Goal: Complete Application Form: Complete application form

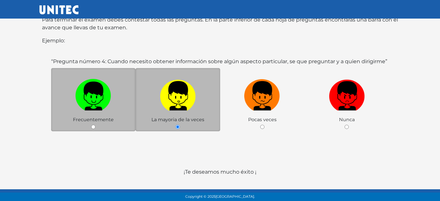
scroll to position [130, 0]
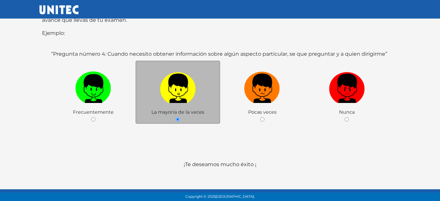
click at [187, 97] on label at bounding box center [177, 89] width 85 height 40
click at [180, 117] on input "radio" at bounding box center [177, 119] width 4 height 4
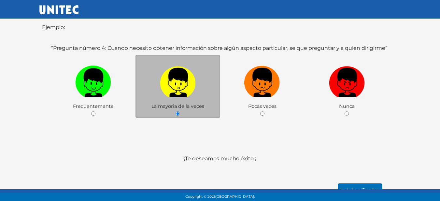
scroll to position [137, 0]
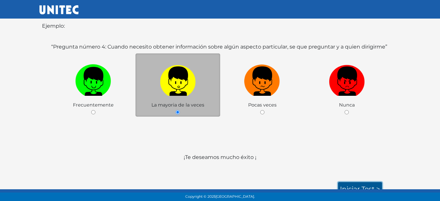
click at [353, 182] on link "Iniciar test >" at bounding box center [360, 189] width 44 height 14
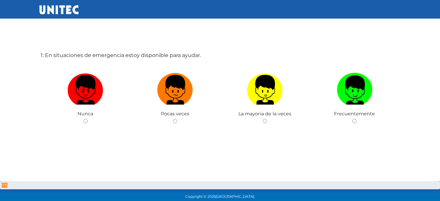
scroll to position [33, 0]
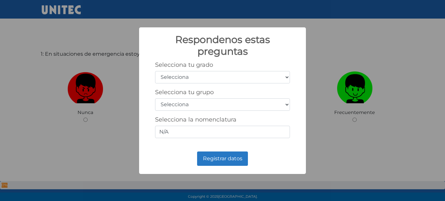
click at [202, 78] on select "Selecciona 1er grado 2do grado 3er grado 4to grado 5to grado 6to grado" at bounding box center [222, 77] width 135 height 12
select select "5"
click at [155, 71] on select "Selecciona 1er grado 2do grado 3er grado 4to grado 5to grado 6to grado" at bounding box center [222, 77] width 135 height 12
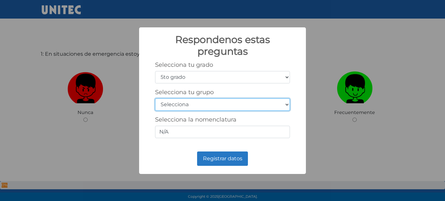
click at [180, 108] on select "Selecciona A B C D E F G H I J K L M N O P Q R S T U V W X Y Z" at bounding box center [222, 104] width 135 height 12
select select "b"
click at [155, 98] on select "Selecciona A B C D E F G H I J K L M N O P Q R S T U V W X Y Z" at bounding box center [222, 104] width 135 height 12
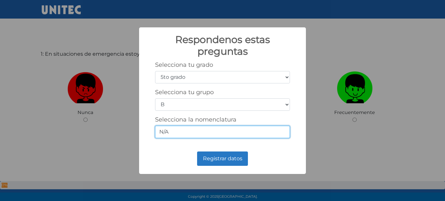
click at [215, 130] on input "N/A" at bounding box center [222, 132] width 135 height 12
type input "N"
type input "5-2"
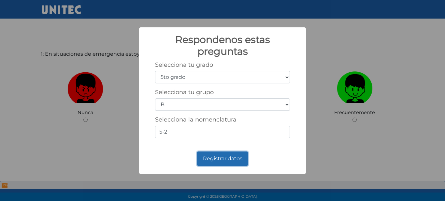
click at [221, 159] on button "Registrar datos" at bounding box center [222, 158] width 51 height 14
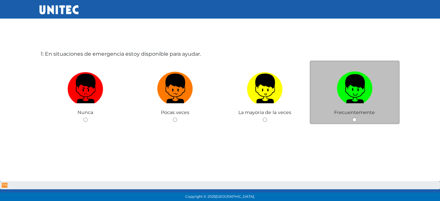
click at [359, 118] on div "Frecuentemente" at bounding box center [354, 92] width 90 height 63
click at [353, 96] on img at bounding box center [354, 86] width 36 height 34
click at [353, 117] on input "radio" at bounding box center [354, 119] width 4 height 4
radio input "true"
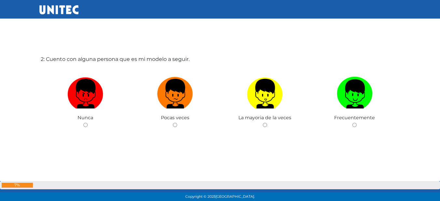
scroll to position [233, 0]
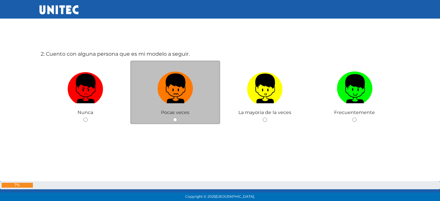
click at [181, 95] on img at bounding box center [175, 86] width 36 height 34
click at [177, 117] on input "radio" at bounding box center [175, 119] width 4 height 4
radio input "true"
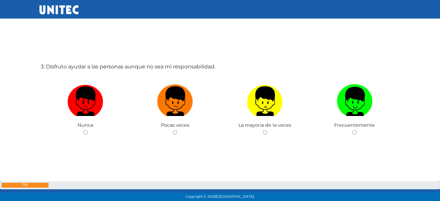
scroll to position [462, 0]
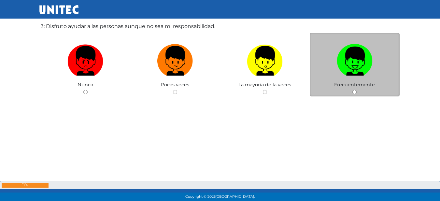
click at [353, 67] on img at bounding box center [354, 58] width 36 height 34
click at [353, 90] on input "radio" at bounding box center [354, 92] width 4 height 4
radio input "true"
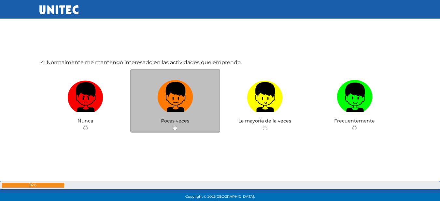
scroll to position [635, 0]
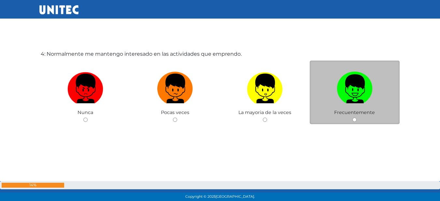
click at [351, 86] on img at bounding box center [354, 86] width 36 height 34
click at [352, 117] on input "radio" at bounding box center [354, 119] width 4 height 4
radio input "true"
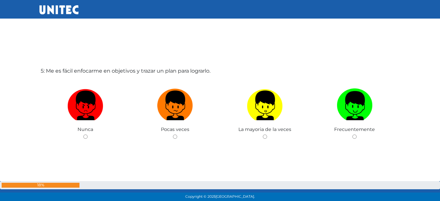
scroll to position [831, 0]
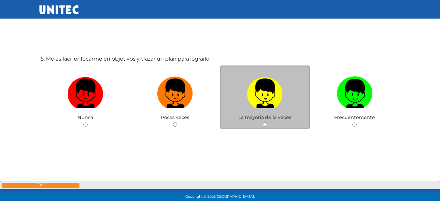
click at [254, 90] on img at bounding box center [265, 91] width 36 height 34
click at [263, 122] on input "radio" at bounding box center [265, 124] width 4 height 4
radio input "true"
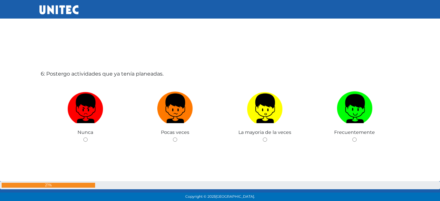
scroll to position [1028, 0]
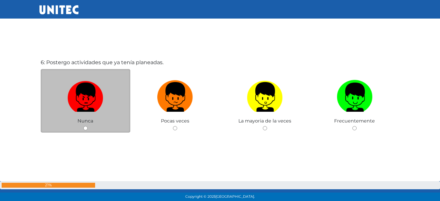
click at [88, 103] on img at bounding box center [85, 94] width 36 height 34
click at [88, 126] on input "radio" at bounding box center [85, 128] width 4 height 4
radio input "true"
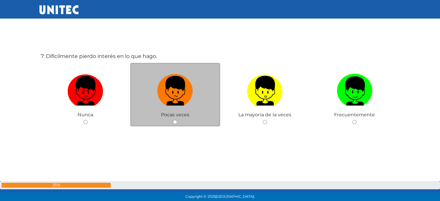
scroll to position [1237, 0]
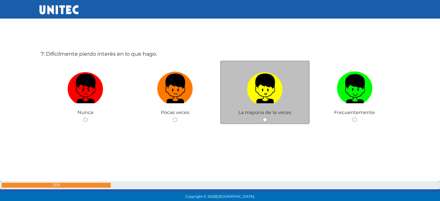
click at [271, 73] on img at bounding box center [265, 86] width 36 height 34
click at [267, 117] on input "radio" at bounding box center [265, 119] width 4 height 4
radio input "true"
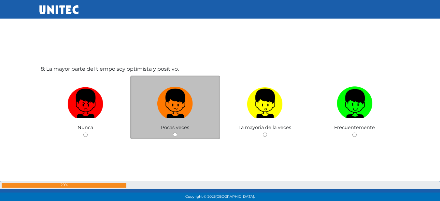
scroll to position [1434, 0]
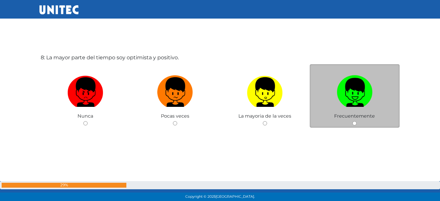
click at [354, 86] on img at bounding box center [354, 90] width 36 height 34
click at [354, 121] on input "radio" at bounding box center [354, 123] width 4 height 4
radio input "true"
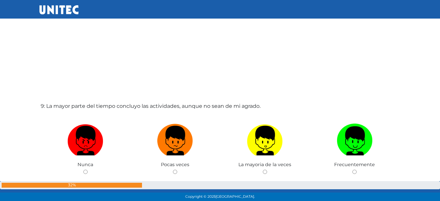
scroll to position [1598, 0]
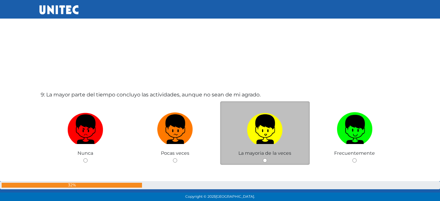
click at [258, 127] on img at bounding box center [265, 127] width 36 height 34
click at [263, 158] on input "radio" at bounding box center [265, 160] width 4 height 4
radio input "true"
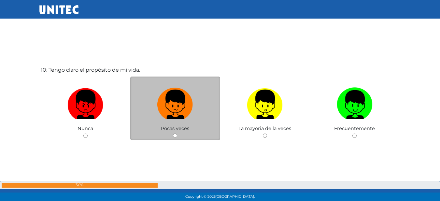
scroll to position [1826, 0]
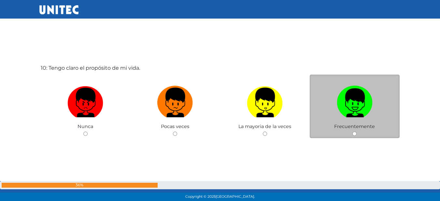
click at [350, 108] on img at bounding box center [354, 100] width 36 height 34
click at [352, 131] on input "radio" at bounding box center [354, 133] width 4 height 4
radio input "true"
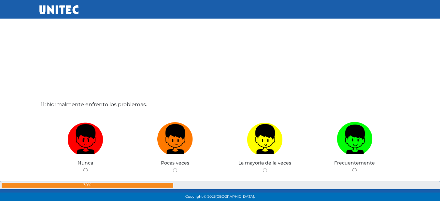
scroll to position [2040, 0]
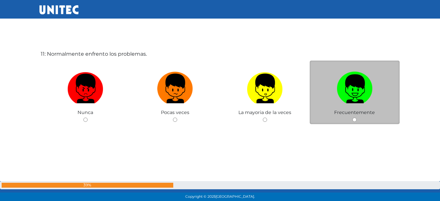
click at [372, 91] on label at bounding box center [354, 89] width 90 height 40
click at [356, 117] on input "radio" at bounding box center [354, 119] width 4 height 4
radio input "true"
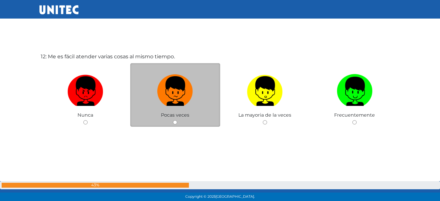
scroll to position [2241, 0]
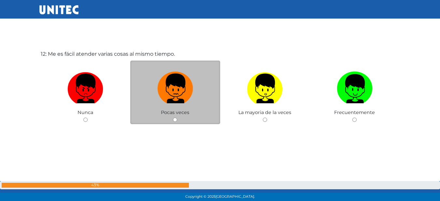
click at [177, 86] on img at bounding box center [175, 86] width 36 height 34
click at [177, 117] on input "radio" at bounding box center [175, 119] width 4 height 4
radio input "true"
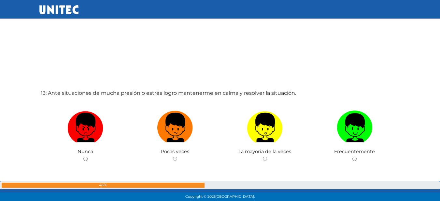
scroll to position [2435, 0]
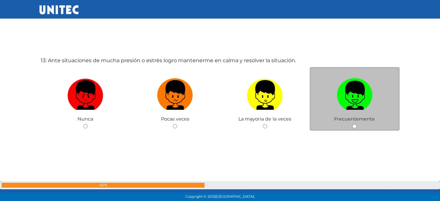
click at [352, 91] on img at bounding box center [354, 92] width 36 height 34
click at [352, 124] on input "radio" at bounding box center [354, 126] width 4 height 4
radio input "true"
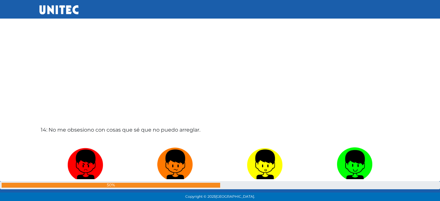
scroll to position [2599, 0]
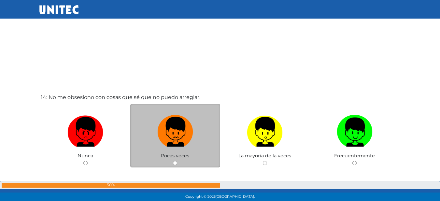
click at [180, 129] on img at bounding box center [175, 129] width 36 height 34
click at [177, 161] on input "radio" at bounding box center [175, 163] width 4 height 4
radio input "true"
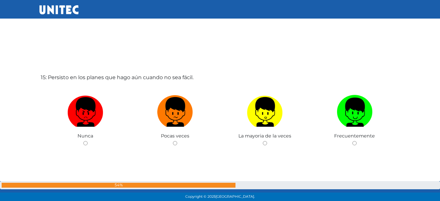
scroll to position [2843, 0]
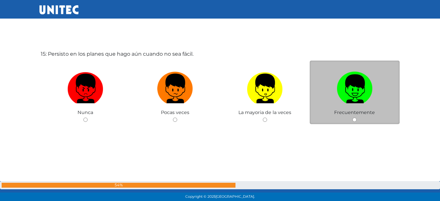
click at [342, 87] on img at bounding box center [354, 86] width 36 height 34
click at [352, 117] on input "radio" at bounding box center [354, 119] width 4 height 4
radio input "true"
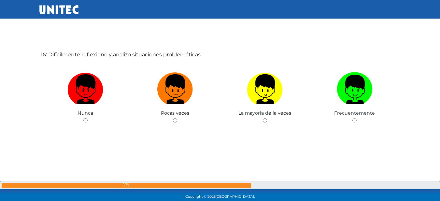
scroll to position [3044, 0]
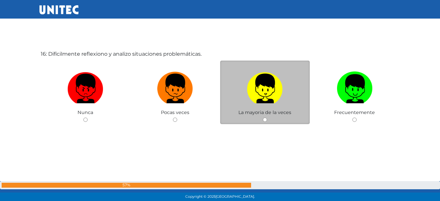
click at [280, 87] on img at bounding box center [265, 86] width 36 height 34
click at [267, 117] on input "radio" at bounding box center [265, 119] width 4 height 4
radio input "true"
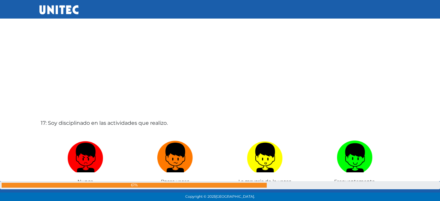
scroll to position [3209, 0]
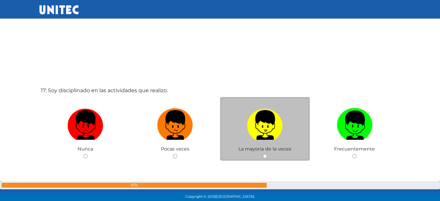
click at [270, 126] on img at bounding box center [265, 122] width 36 height 34
click at [267, 154] on input "radio" at bounding box center [265, 156] width 4 height 4
radio input "true"
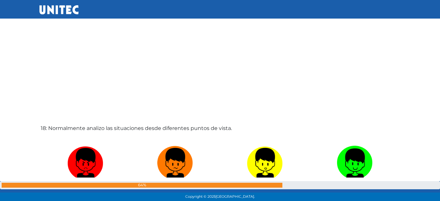
scroll to position [3404, 0]
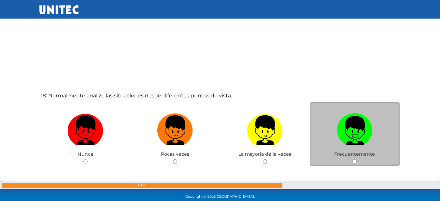
click at [346, 123] on img at bounding box center [354, 128] width 36 height 34
click at [352, 159] on input "radio" at bounding box center [354, 161] width 4 height 4
radio input "true"
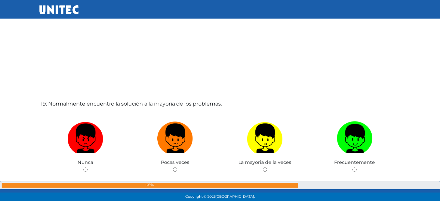
scroll to position [3599, 0]
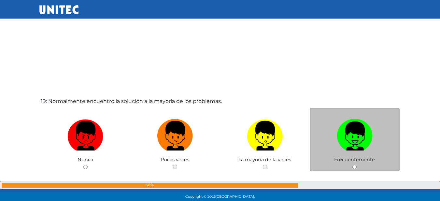
click at [362, 142] on img at bounding box center [354, 133] width 36 height 34
click at [356, 165] on input "radio" at bounding box center [354, 167] width 4 height 4
radio input "true"
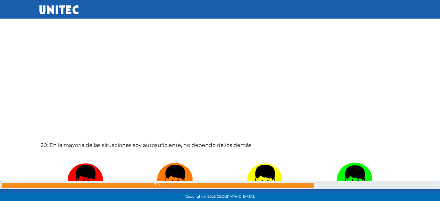
scroll to position [3794, 0]
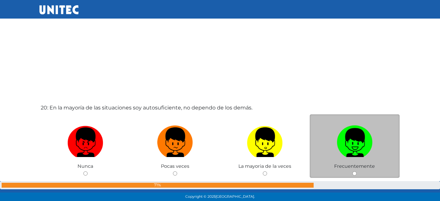
click at [368, 150] on img at bounding box center [354, 140] width 36 height 34
click at [356, 171] on input "radio" at bounding box center [354, 173] width 4 height 4
radio input "true"
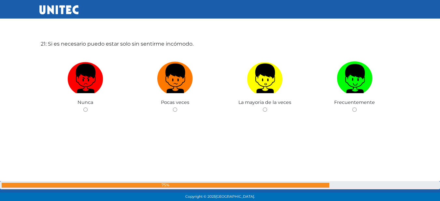
scroll to position [4060, 0]
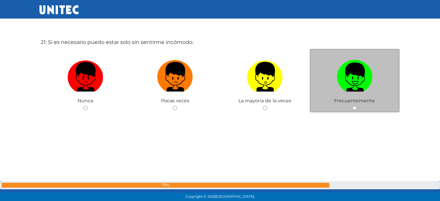
click at [346, 75] on img at bounding box center [354, 74] width 36 height 34
click at [352, 106] on input "radio" at bounding box center [354, 108] width 4 height 4
radio input "true"
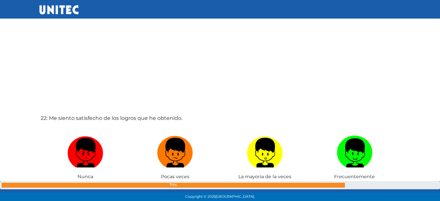
scroll to position [4189, 0]
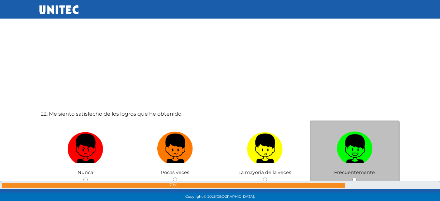
click at [349, 147] on img at bounding box center [354, 146] width 36 height 34
click at [352, 177] on input "radio" at bounding box center [354, 179] width 4 height 4
radio input "true"
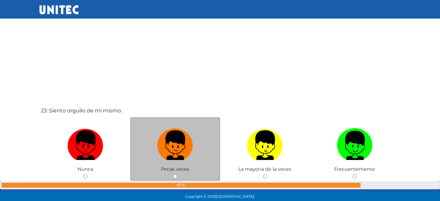
scroll to position [4404, 0]
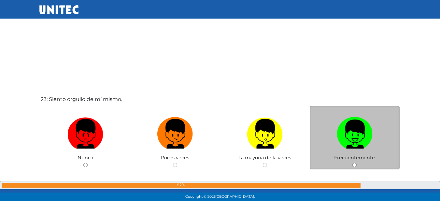
click at [363, 136] on img at bounding box center [354, 131] width 36 height 34
click at [356, 163] on input "radio" at bounding box center [354, 165] width 4 height 4
radio input "true"
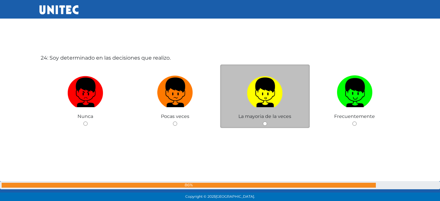
scroll to position [4650, 0]
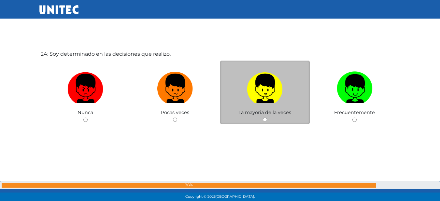
click at [260, 93] on img at bounding box center [265, 86] width 36 height 34
click at [263, 117] on input "radio" at bounding box center [265, 119] width 4 height 4
radio input "true"
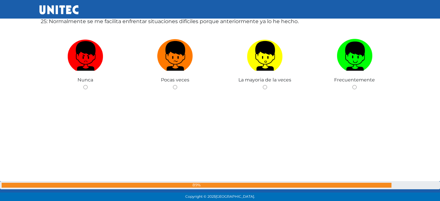
scroll to position [4851, 0]
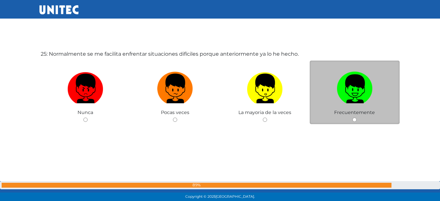
click at [352, 86] on img at bounding box center [354, 86] width 36 height 34
click at [352, 117] on input "radio" at bounding box center [354, 119] width 4 height 4
radio input "true"
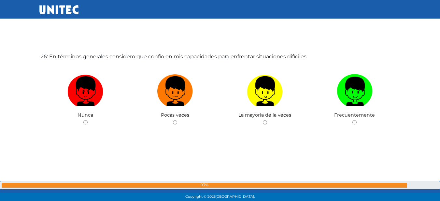
scroll to position [5052, 0]
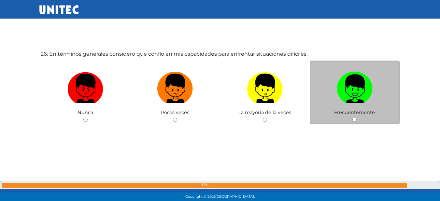
click at [355, 82] on img at bounding box center [354, 86] width 36 height 34
click at [355, 117] on input "radio" at bounding box center [354, 119] width 4 height 4
radio input "true"
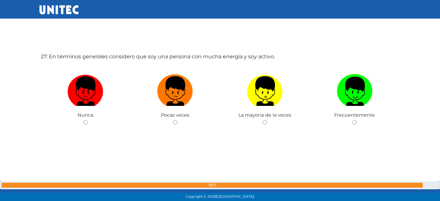
scroll to position [5253, 0]
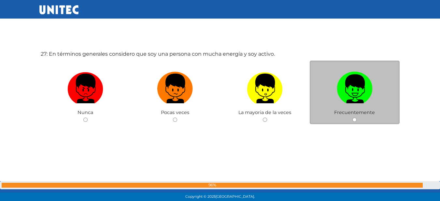
click at [353, 84] on img at bounding box center [354, 86] width 36 height 34
click at [353, 117] on input "radio" at bounding box center [354, 119] width 4 height 4
radio input "true"
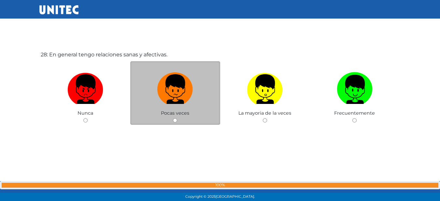
scroll to position [5453, 0]
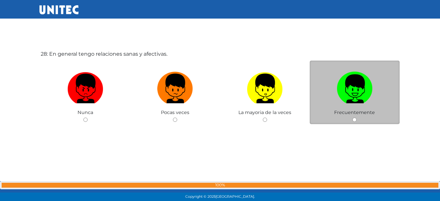
click at [348, 93] on img at bounding box center [354, 86] width 36 height 34
click at [352, 117] on input "radio" at bounding box center [354, 119] width 4 height 4
radio input "true"
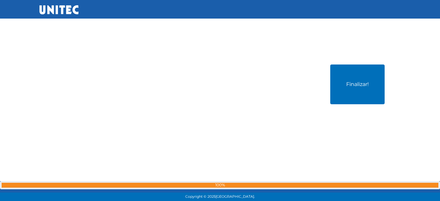
scroll to position [5650, 0]
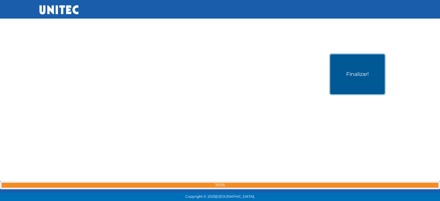
click at [361, 78] on button "Finalizar!" at bounding box center [357, 74] width 54 height 40
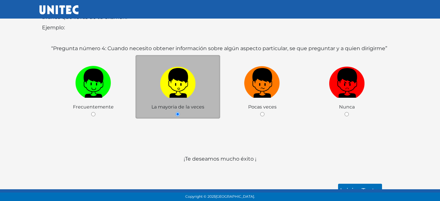
scroll to position [108, 0]
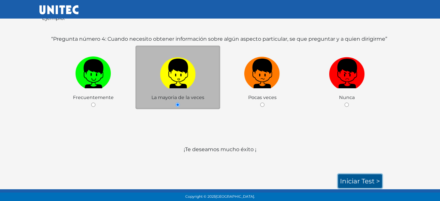
click at [359, 175] on link "Iniciar test >" at bounding box center [360, 181] width 44 height 14
click at [359, 183] on link "Iniciar test >" at bounding box center [360, 181] width 44 height 14
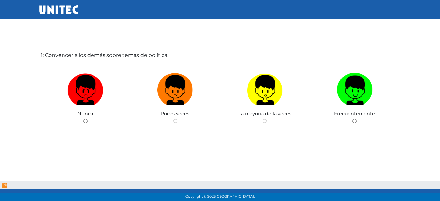
scroll to position [33, 0]
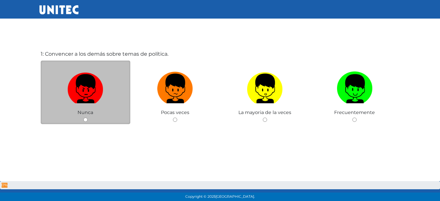
click at [89, 83] on img at bounding box center [85, 86] width 36 height 34
click at [88, 117] on input "radio" at bounding box center [85, 119] width 4 height 4
radio input "true"
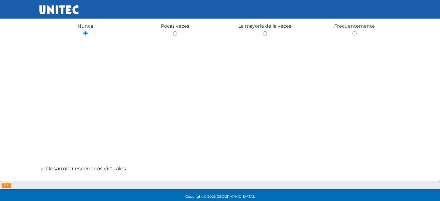
scroll to position [197, 0]
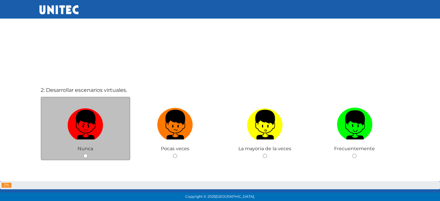
click at [108, 117] on label at bounding box center [86, 125] width 90 height 40
click at [88, 154] on input "radio" at bounding box center [85, 156] width 4 height 4
radio input "true"
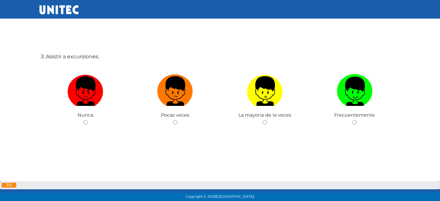
scroll to position [434, 0]
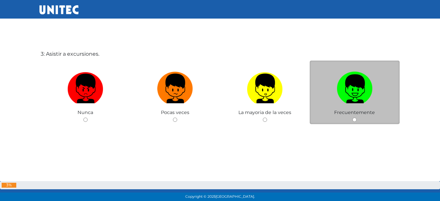
click at [350, 97] on img at bounding box center [354, 86] width 36 height 34
click at [352, 117] on input "radio" at bounding box center [354, 119] width 4 height 4
radio input "true"
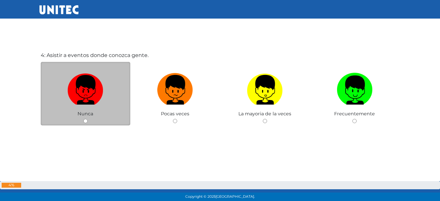
scroll to position [635, 0]
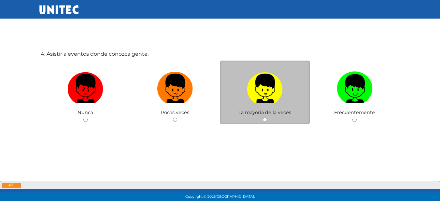
click at [257, 94] on img at bounding box center [265, 86] width 36 height 34
click at [263, 117] on input "radio" at bounding box center [265, 119] width 4 height 4
radio input "true"
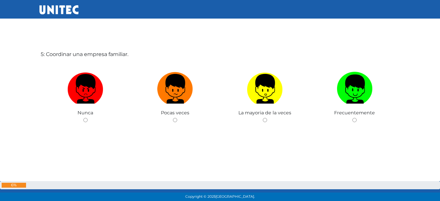
scroll to position [859, 0]
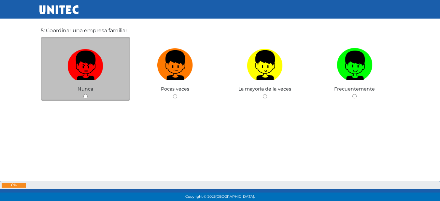
click at [91, 68] on img at bounding box center [85, 63] width 36 height 34
click at [88, 94] on input "radio" at bounding box center [85, 96] width 4 height 4
radio input "true"
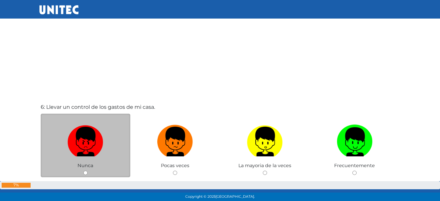
scroll to position [1036, 0]
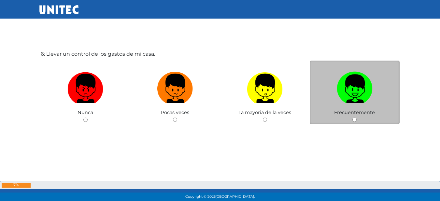
click at [348, 89] on img at bounding box center [354, 86] width 36 height 34
click at [352, 117] on input "radio" at bounding box center [354, 119] width 4 height 4
radio input "true"
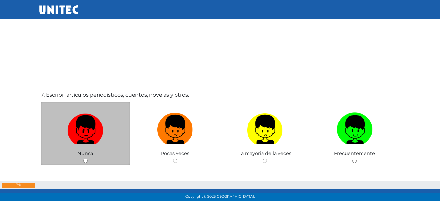
scroll to position [1229, 0]
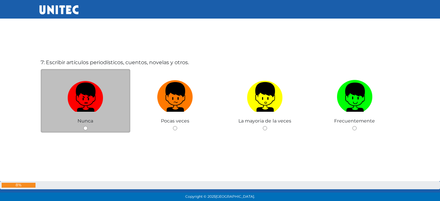
click at [69, 93] on img at bounding box center [85, 94] width 36 height 34
click at [83, 126] on input "radio" at bounding box center [85, 128] width 4 height 4
radio input "true"
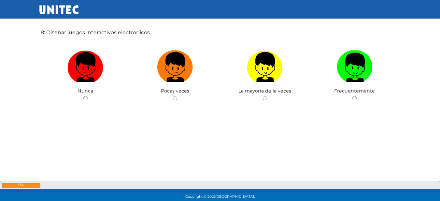
scroll to position [1464, 0]
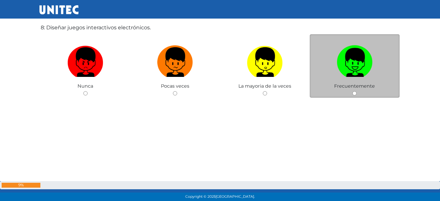
click at [352, 57] on img at bounding box center [354, 60] width 36 height 34
click at [352, 91] on input "radio" at bounding box center [354, 93] width 4 height 4
radio input "true"
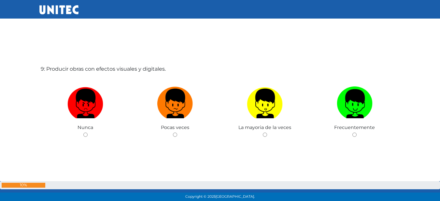
scroll to position [1624, 0]
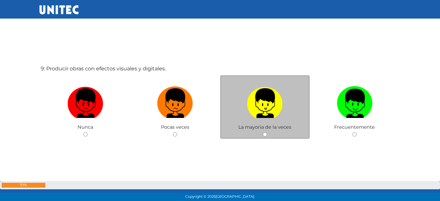
click at [267, 97] on img at bounding box center [265, 101] width 36 height 34
click at [267, 132] on input "radio" at bounding box center [265, 134] width 4 height 4
radio input "true"
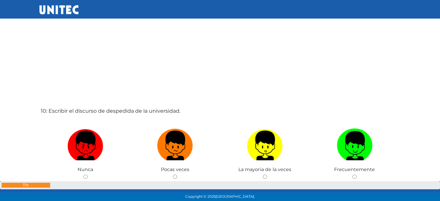
scroll to position [1787, 0]
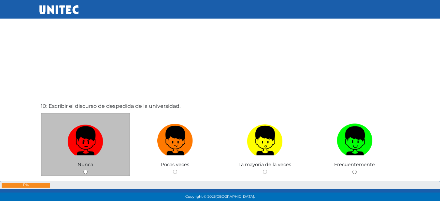
click at [97, 148] on img at bounding box center [85, 138] width 36 height 34
click at [88, 170] on input "radio" at bounding box center [85, 172] width 4 height 4
radio input "true"
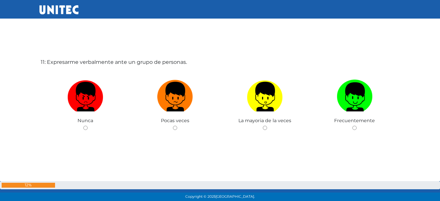
scroll to position [2040, 0]
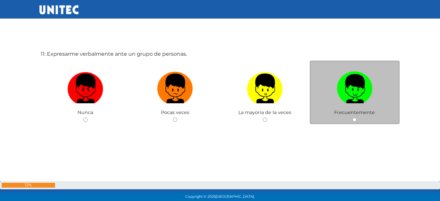
click at [381, 86] on label at bounding box center [354, 89] width 90 height 40
click at [356, 117] on input "radio" at bounding box center [354, 119] width 4 height 4
radio input "true"
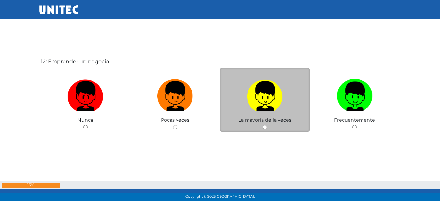
scroll to position [2237, 0]
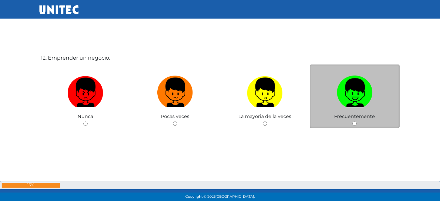
click at [357, 102] on img at bounding box center [354, 90] width 36 height 34
click at [356, 121] on input "radio" at bounding box center [354, 123] width 4 height 4
radio input "true"
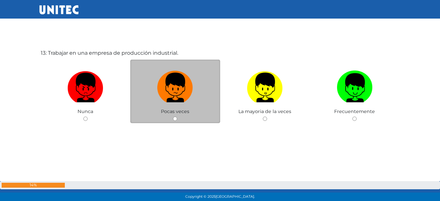
scroll to position [2451, 0]
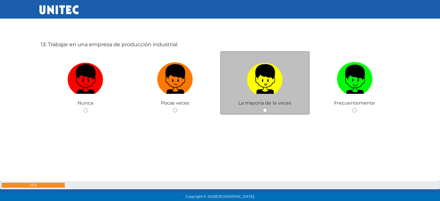
click at [263, 90] on img at bounding box center [265, 77] width 36 height 34
click at [263, 108] on input "radio" at bounding box center [265, 110] width 4 height 4
radio input "true"
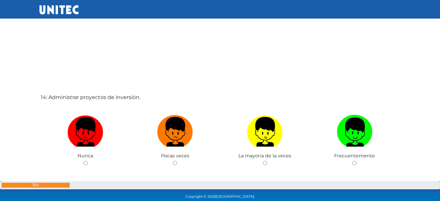
scroll to position [2610, 0]
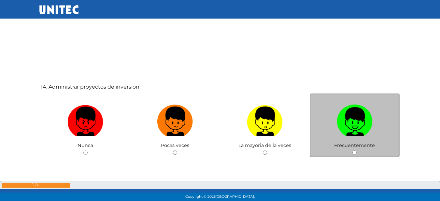
click at [346, 122] on img at bounding box center [354, 119] width 36 height 34
click at [352, 150] on input "radio" at bounding box center [354, 152] width 4 height 4
radio input "true"
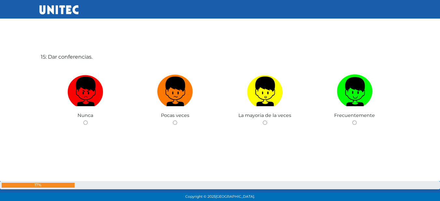
scroll to position [2843, 0]
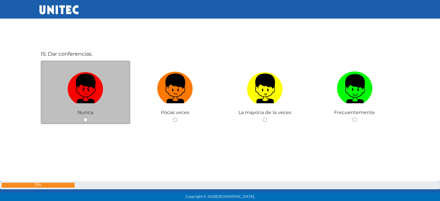
click at [109, 94] on label at bounding box center [86, 89] width 90 height 40
click at [88, 117] on input "radio" at bounding box center [85, 119] width 4 height 4
radio input "true"
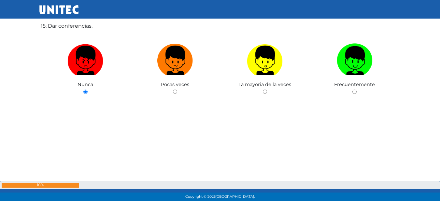
scroll to position [2878, 0]
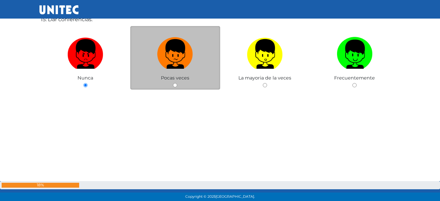
click at [189, 67] on img at bounding box center [175, 51] width 36 height 34
click at [177, 83] on input "radio" at bounding box center [175, 85] width 4 height 4
radio input "true"
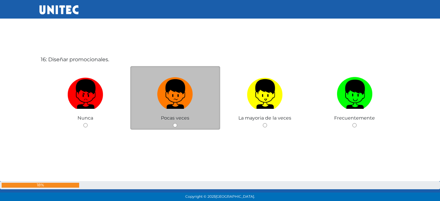
scroll to position [3044, 0]
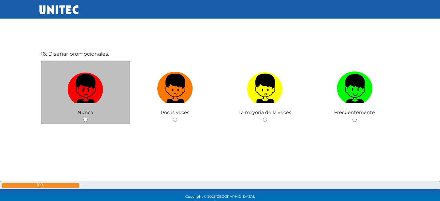
click at [89, 80] on img at bounding box center [85, 86] width 36 height 34
click at [88, 117] on input "radio" at bounding box center [85, 119] width 4 height 4
radio input "true"
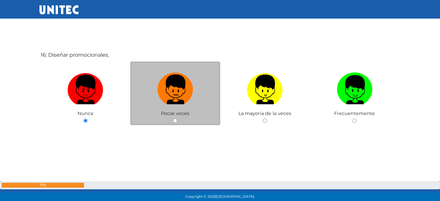
click at [195, 98] on label at bounding box center [175, 90] width 90 height 40
click at [177, 118] on input "radio" at bounding box center [175, 120] width 4 height 4
radio input "true"
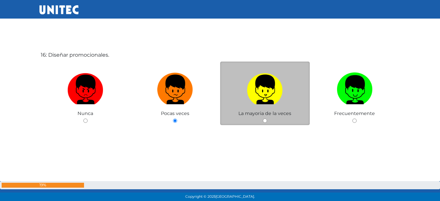
drag, startPoint x: 245, startPoint y: 101, endPoint x: 238, endPoint y: 98, distance: 7.9
click at [250, 105] on label at bounding box center [265, 90] width 90 height 40
click at [263, 118] on input "radio" at bounding box center [265, 120] width 4 height 4
radio input "true"
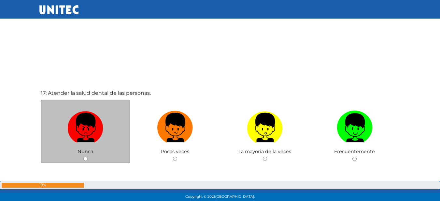
scroll to position [3238, 0]
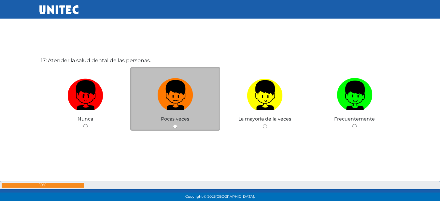
click at [187, 96] on img at bounding box center [175, 92] width 36 height 34
click at [177, 124] on input "radio" at bounding box center [175, 126] width 4 height 4
radio input "true"
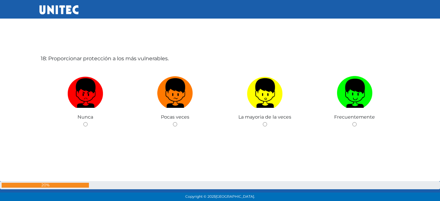
scroll to position [3446, 0]
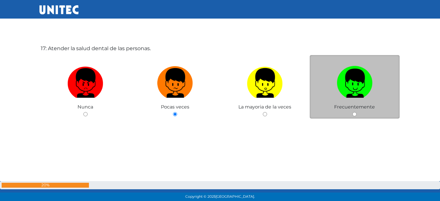
click at [373, 80] on label at bounding box center [354, 83] width 90 height 40
click at [356, 112] on input "radio" at bounding box center [354, 114] width 4 height 4
radio input "true"
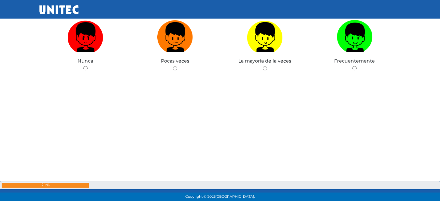
scroll to position [3465, 0]
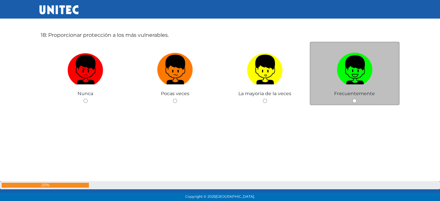
click at [344, 71] on img at bounding box center [354, 67] width 36 height 34
click at [352, 99] on input "radio" at bounding box center [354, 101] width 4 height 4
radio input "true"
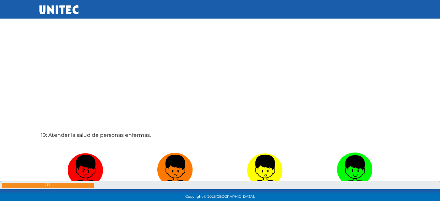
scroll to position [3627, 0]
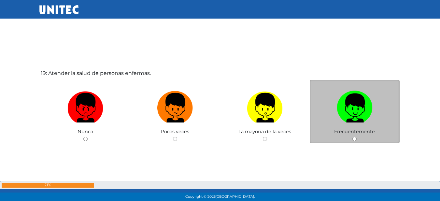
click at [350, 124] on label at bounding box center [354, 108] width 90 height 40
click at [352, 137] on input "radio" at bounding box center [354, 139] width 4 height 4
radio input "true"
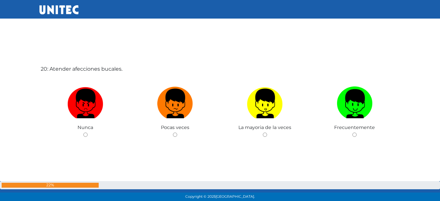
scroll to position [3844, 0]
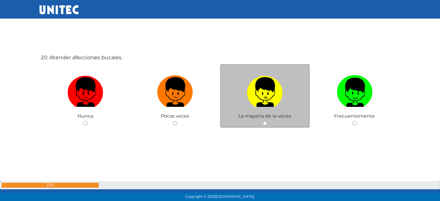
click at [268, 101] on img at bounding box center [265, 90] width 36 height 34
click at [267, 121] on input "radio" at bounding box center [265, 123] width 4 height 4
radio input "true"
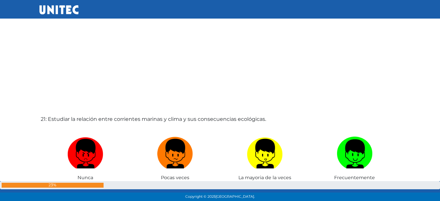
scroll to position [3994, 0]
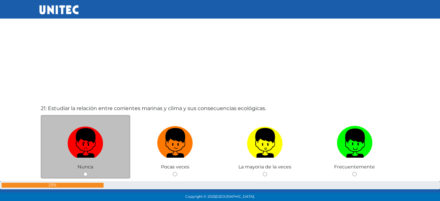
click at [100, 155] on img at bounding box center [85, 140] width 36 height 34
click at [88, 172] on input "radio" at bounding box center [85, 174] width 4 height 4
radio input "true"
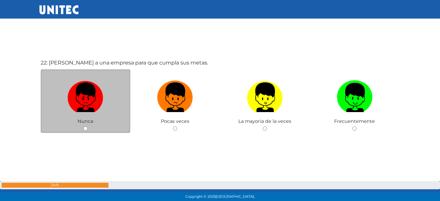
scroll to position [4249, 0]
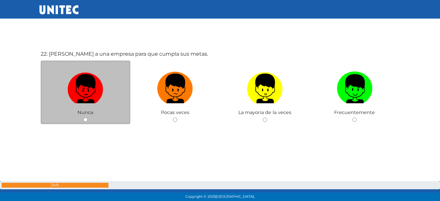
click at [95, 97] on img at bounding box center [85, 86] width 36 height 34
click at [88, 117] on input "radio" at bounding box center [85, 119] width 4 height 4
radio input "true"
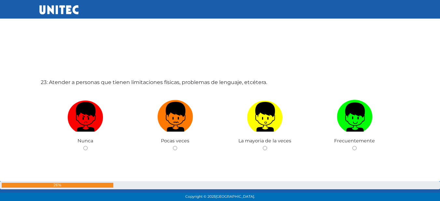
scroll to position [4433, 0]
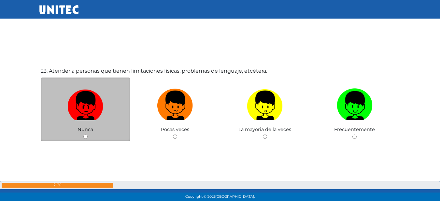
click at [80, 101] on img at bounding box center [85, 103] width 36 height 34
click at [83, 134] on input "radio" at bounding box center [85, 136] width 4 height 4
radio input "true"
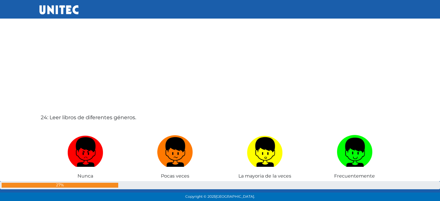
scroll to position [4619, 0]
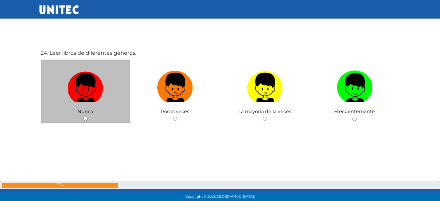
click at [94, 89] on img at bounding box center [85, 85] width 36 height 34
click at [88, 116] on input "radio" at bounding box center [85, 118] width 4 height 4
radio input "true"
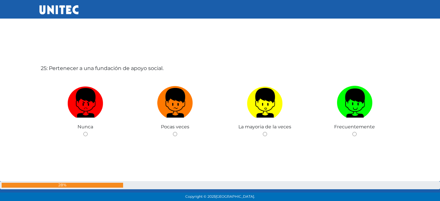
scroll to position [4848, 0]
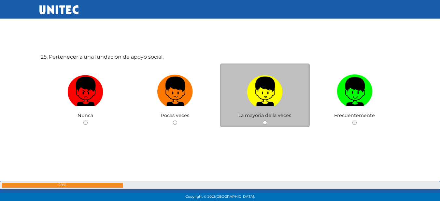
click at [260, 97] on img at bounding box center [265, 89] width 36 height 34
click at [263, 120] on input "radio" at bounding box center [265, 122] width 4 height 4
radio input "true"
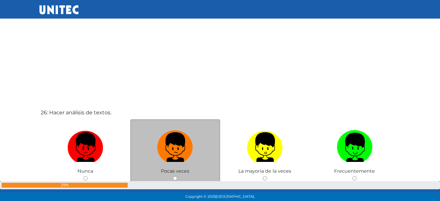
scroll to position [5031, 0]
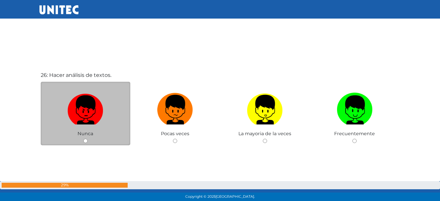
click at [90, 104] on img at bounding box center [85, 107] width 36 height 34
click at [88, 139] on input "radio" at bounding box center [85, 141] width 4 height 4
radio input "true"
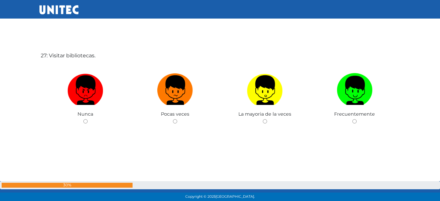
scroll to position [5253, 0]
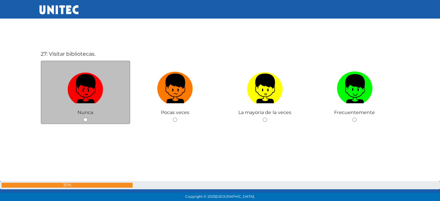
click at [90, 93] on img at bounding box center [85, 86] width 36 height 34
click at [88, 117] on input "radio" at bounding box center [85, 119] width 4 height 4
radio input "true"
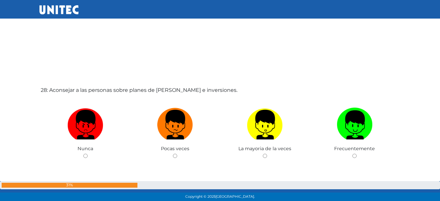
scroll to position [5450, 0]
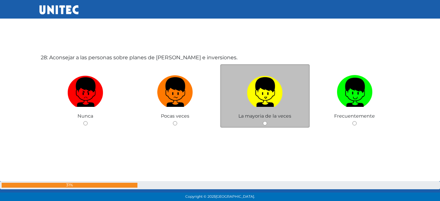
click at [258, 100] on img at bounding box center [265, 90] width 36 height 34
click at [263, 121] on input "radio" at bounding box center [265, 123] width 4 height 4
radio input "true"
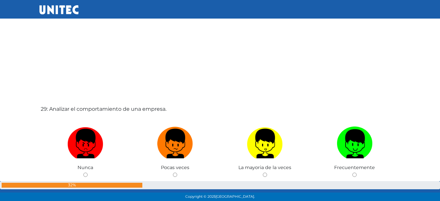
scroll to position [5605, 0]
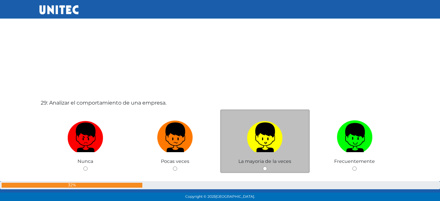
click at [263, 142] on img at bounding box center [265, 135] width 36 height 34
click at [263, 166] on input "radio" at bounding box center [265, 168] width 4 height 4
radio input "true"
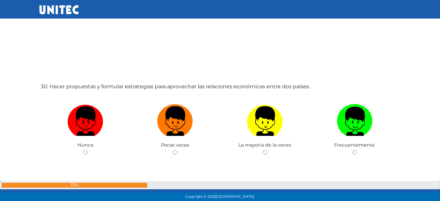
scroll to position [5823, 0]
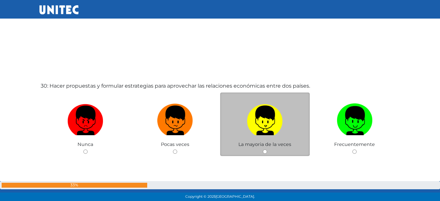
click at [267, 121] on img at bounding box center [265, 118] width 36 height 34
click at [267, 149] on input "radio" at bounding box center [265, 151] width 4 height 4
radio input "true"
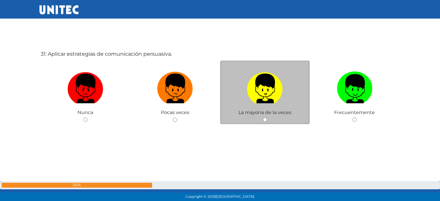
scroll to position [6219, 0]
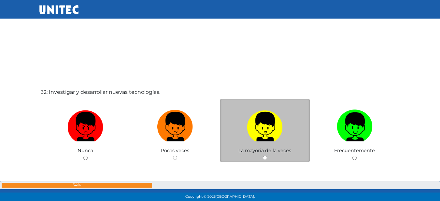
click at [259, 131] on img at bounding box center [265, 124] width 36 height 34
click at [263, 156] on input "radio" at bounding box center [265, 158] width 4 height 4
radio input "true"
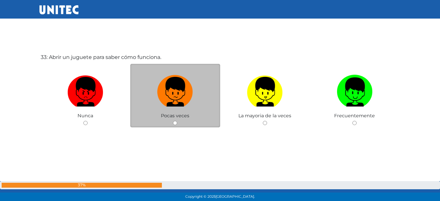
scroll to position [6457, 0]
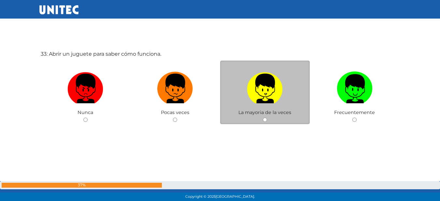
click at [251, 84] on img at bounding box center [265, 86] width 36 height 34
click at [263, 117] on input "radio" at bounding box center [265, 119] width 4 height 4
radio input "true"
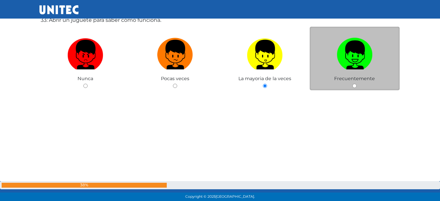
click at [365, 80] on span "Frecuentemente" at bounding box center [354, 78] width 41 height 6
click at [354, 49] on img at bounding box center [354, 52] width 36 height 34
click at [354, 84] on input "radio" at bounding box center [354, 86] width 4 height 4
radio input "true"
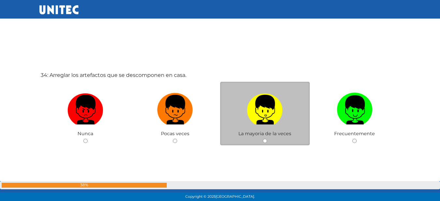
scroll to position [6649, 0]
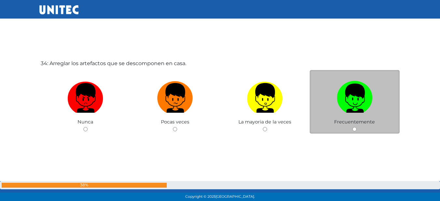
click at [334, 107] on label at bounding box center [354, 98] width 90 height 40
click at [352, 127] on input "radio" at bounding box center [354, 129] width 4 height 4
radio input "true"
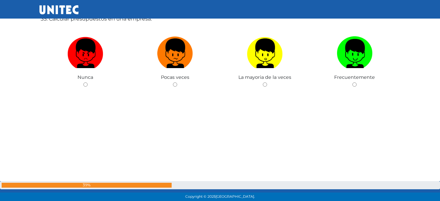
scroll to position [6878, 0]
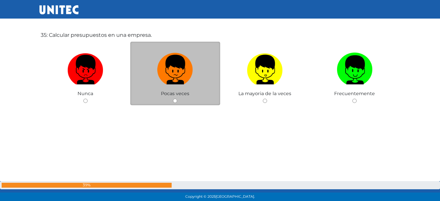
click at [171, 85] on label at bounding box center [175, 70] width 90 height 40
click at [173, 99] on input "radio" at bounding box center [175, 101] width 4 height 4
radio input "true"
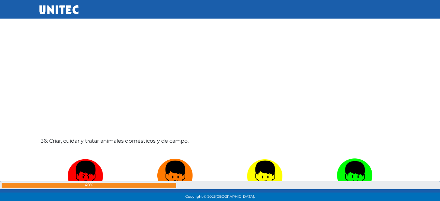
scroll to position [7008, 0]
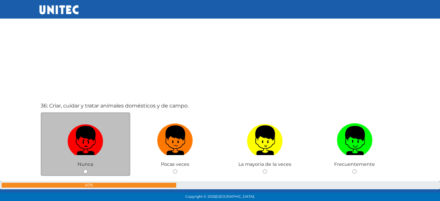
drag, startPoint x: 66, startPoint y: 141, endPoint x: 79, endPoint y: 142, distance: 13.0
click at [73, 143] on label at bounding box center [86, 140] width 90 height 40
click at [83, 169] on input "radio" at bounding box center [85, 171] width 4 height 4
radio input "true"
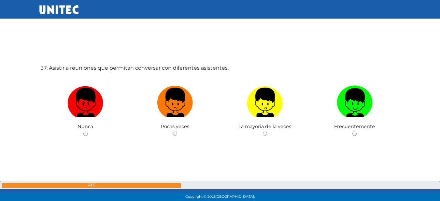
scroll to position [7262, 0]
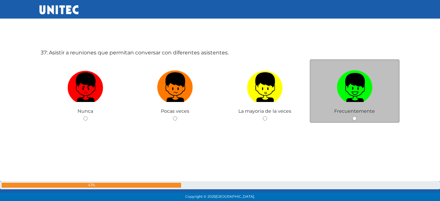
drag, startPoint x: 375, startPoint y: 93, endPoint x: 369, endPoint y: 96, distance: 6.3
click at [375, 93] on label at bounding box center [354, 87] width 90 height 40
click at [356, 116] on input "radio" at bounding box center [354, 118] width 4 height 4
radio input "true"
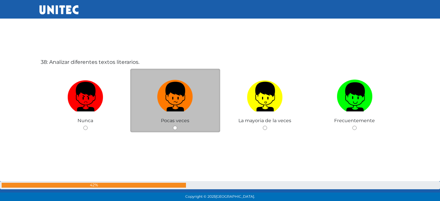
scroll to position [7454, 0]
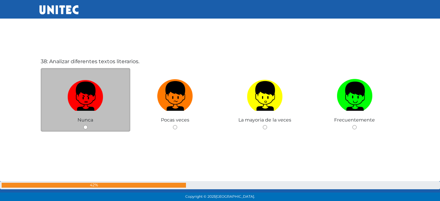
click at [84, 100] on img at bounding box center [85, 93] width 36 height 34
click at [84, 125] on input "radio" at bounding box center [85, 127] width 4 height 4
radio input "true"
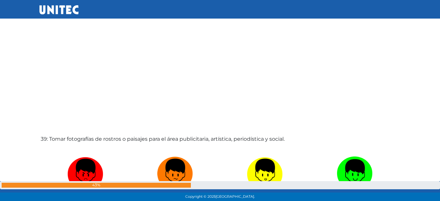
scroll to position [7608, 0]
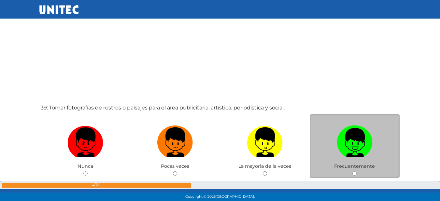
click at [350, 130] on img at bounding box center [354, 140] width 36 height 34
click at [352, 171] on input "radio" at bounding box center [354, 173] width 4 height 4
radio input "true"
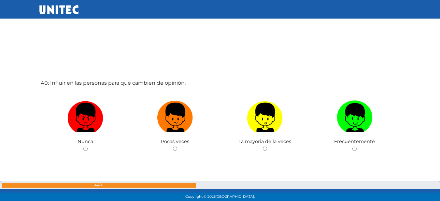
scroll to position [7836, 0]
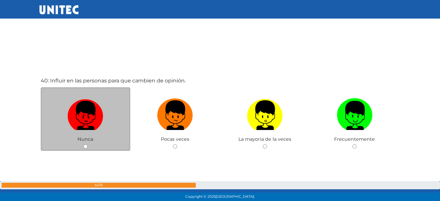
click at [84, 109] on img at bounding box center [85, 113] width 36 height 34
click at [84, 144] on input "radio" at bounding box center [85, 146] width 4 height 4
radio input "true"
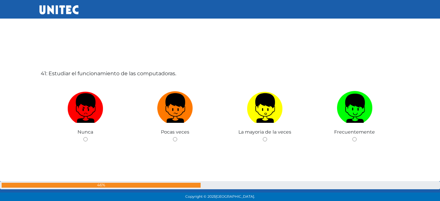
scroll to position [8064, 0]
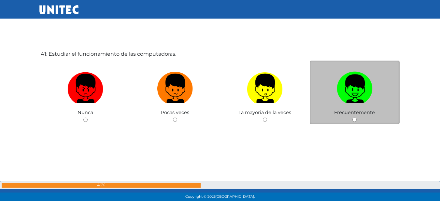
click at [339, 91] on img at bounding box center [354, 86] width 36 height 34
click at [352, 117] on input "radio" at bounding box center [354, 119] width 4 height 4
radio input "true"
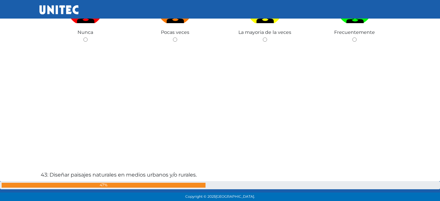
scroll to position [8284, 0]
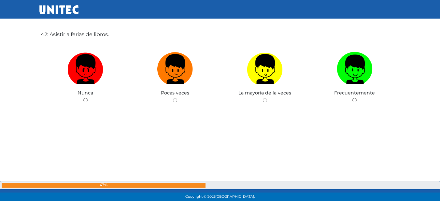
click at [85, 68] on img at bounding box center [85, 66] width 36 height 34
click at [85, 98] on input "radio" at bounding box center [85, 100] width 4 height 4
radio input "true"
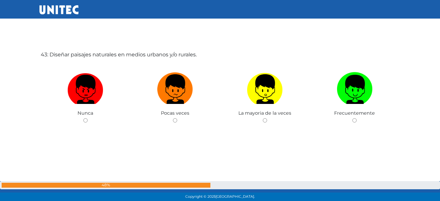
scroll to position [8465, 0]
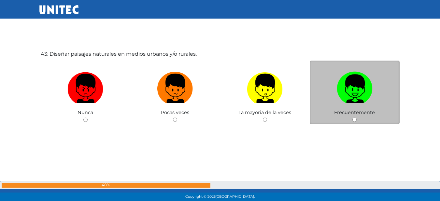
click at [341, 96] on img at bounding box center [354, 86] width 36 height 34
click at [352, 117] on input "radio" at bounding box center [354, 119] width 4 height 4
radio input "true"
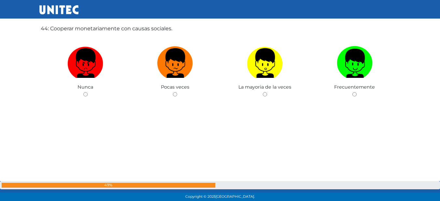
scroll to position [8681, 0]
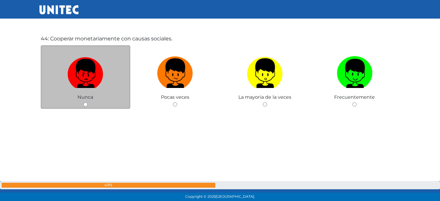
click at [92, 69] on img at bounding box center [85, 71] width 36 height 34
click at [88, 102] on input "radio" at bounding box center [85, 104] width 4 height 4
radio input "true"
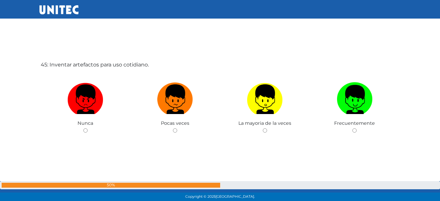
scroll to position [8867, 0]
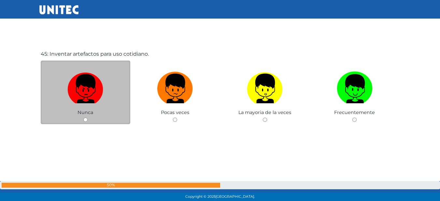
click at [98, 76] on img at bounding box center [85, 86] width 36 height 34
click at [88, 117] on input "radio" at bounding box center [85, 119] width 4 height 4
radio input "true"
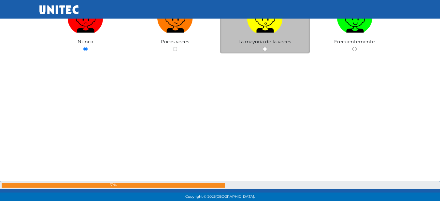
click at [234, 32] on label at bounding box center [265, 18] width 90 height 40
click at [263, 47] on input "radio" at bounding box center [265, 49] width 4 height 4
radio input "true"
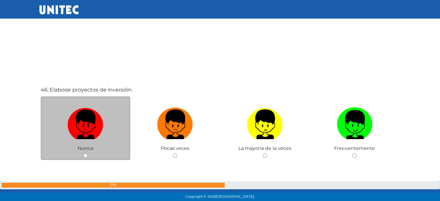
scroll to position [9042, 0]
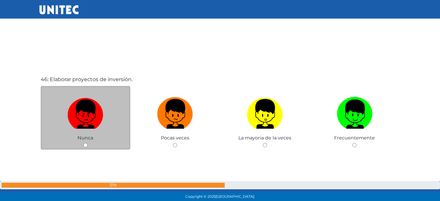
click at [90, 123] on img at bounding box center [85, 111] width 36 height 34
click at [88, 143] on input "radio" at bounding box center [85, 145] width 4 height 4
radio input "true"
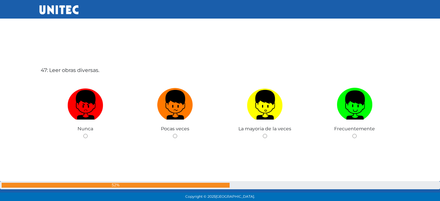
scroll to position [9289, 0]
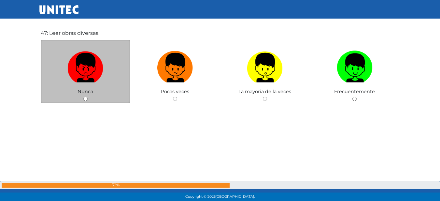
click at [91, 85] on label at bounding box center [86, 68] width 90 height 40
click at [88, 97] on input "radio" at bounding box center [85, 99] width 4 height 4
radio input "true"
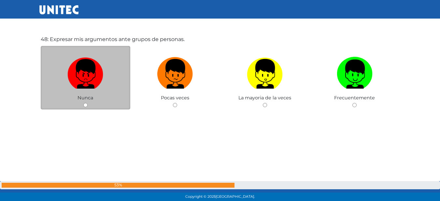
scroll to position [9468, 0]
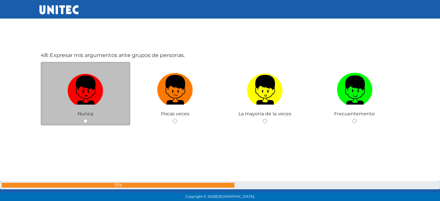
click at [96, 100] on img at bounding box center [85, 87] width 36 height 34
click at [88, 119] on input "radio" at bounding box center [85, 121] width 4 height 4
radio input "true"
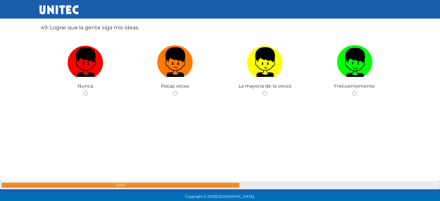
scroll to position [9664, 0]
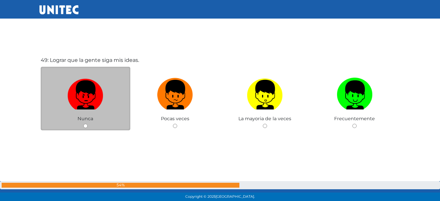
click at [88, 94] on img at bounding box center [85, 92] width 36 height 34
click at [88, 124] on input "radio" at bounding box center [85, 126] width 4 height 4
radio input "true"
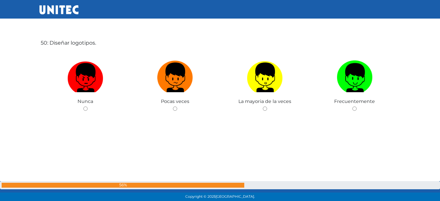
scroll to position [9893, 0]
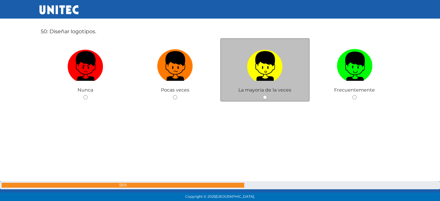
click at [252, 73] on img at bounding box center [265, 64] width 36 height 34
click at [263, 95] on input "radio" at bounding box center [265, 97] width 4 height 4
radio input "true"
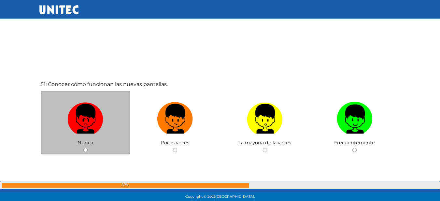
scroll to position [10083, 0]
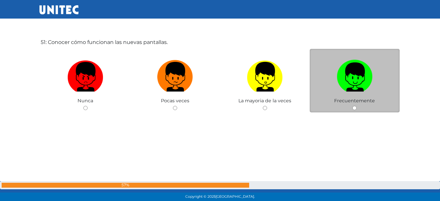
drag, startPoint x: 333, startPoint y: 88, endPoint x: 342, endPoint y: 91, distance: 9.9
click at [339, 91] on label at bounding box center [354, 77] width 90 height 40
click at [352, 106] on input "radio" at bounding box center [354, 108] width 4 height 4
radio input "true"
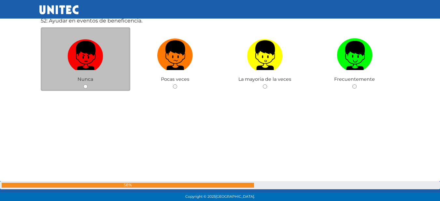
click at [95, 71] on label at bounding box center [86, 55] width 90 height 40
click at [88, 84] on input "radio" at bounding box center [85, 86] width 4 height 4
radio input "true"
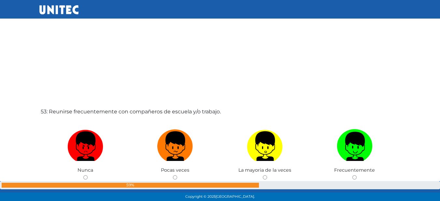
scroll to position [10452, 0]
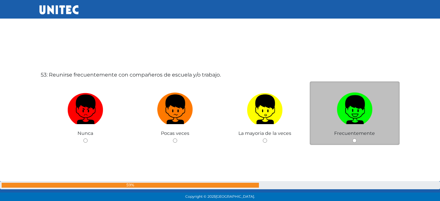
click at [354, 104] on img at bounding box center [354, 107] width 36 height 34
click at [354, 138] on input "radio" at bounding box center [354, 140] width 4 height 4
radio input "true"
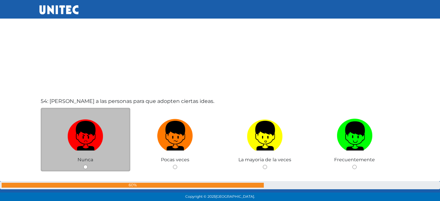
scroll to position [10638, 0]
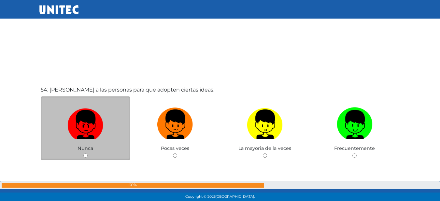
click at [81, 121] on img at bounding box center [85, 122] width 36 height 34
click at [83, 153] on input "radio" at bounding box center [85, 155] width 4 height 4
radio input "true"
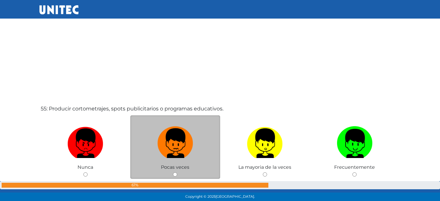
scroll to position [10744, 0]
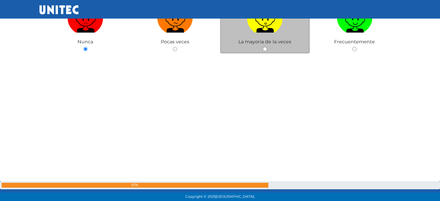
click at [264, 40] on span "La mayoria de la veces" at bounding box center [264, 42] width 53 height 6
drag, startPoint x: 246, startPoint y: 29, endPoint x: 250, endPoint y: 31, distance: 4.4
click at [246, 29] on label at bounding box center [265, 18] width 90 height 40
click at [263, 47] on input "radio" at bounding box center [265, 49] width 4 height 4
radio input "true"
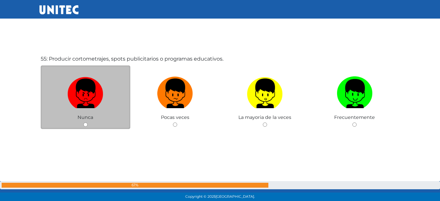
scroll to position [10881, 0]
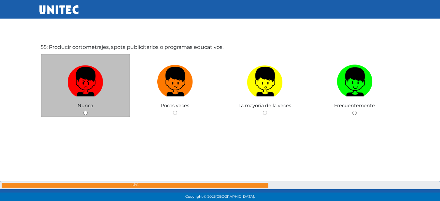
click at [95, 82] on img at bounding box center [85, 79] width 36 height 34
click at [88, 111] on input "radio" at bounding box center [85, 113] width 4 height 4
radio input "true"
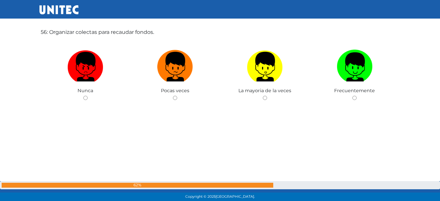
scroll to position [11085, 0]
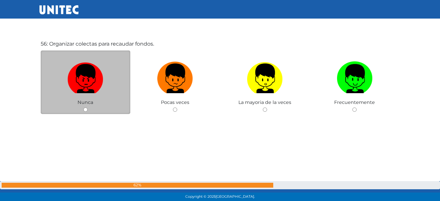
click at [83, 85] on img at bounding box center [85, 76] width 36 height 34
click at [83, 107] on input "radio" at bounding box center [85, 109] width 4 height 4
radio input "true"
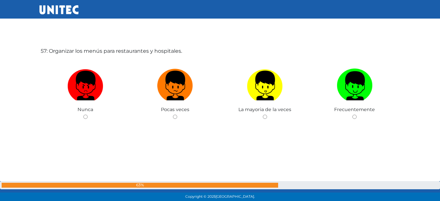
scroll to position [11280, 0]
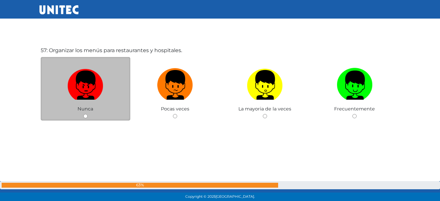
click at [95, 88] on img at bounding box center [85, 82] width 36 height 34
click at [88, 114] on input "radio" at bounding box center [85, 116] width 4 height 4
radio input "true"
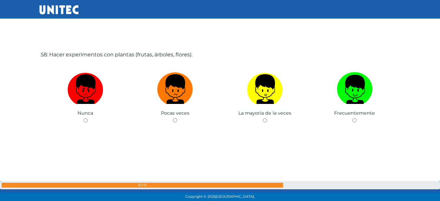
scroll to position [11477, 0]
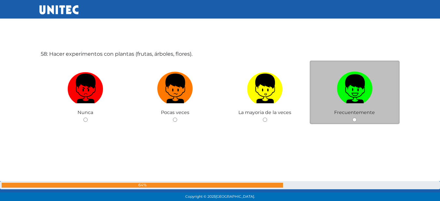
click at [365, 94] on img at bounding box center [354, 86] width 36 height 34
click at [356, 117] on input "radio" at bounding box center [354, 119] width 4 height 4
radio input "true"
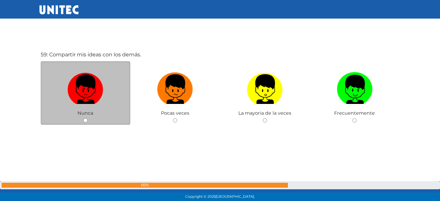
scroll to position [11678, 0]
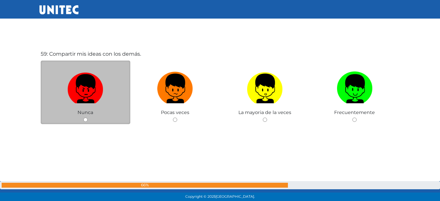
click at [94, 95] on img at bounding box center [85, 86] width 36 height 34
click at [88, 117] on input "radio" at bounding box center [85, 119] width 4 height 4
radio input "true"
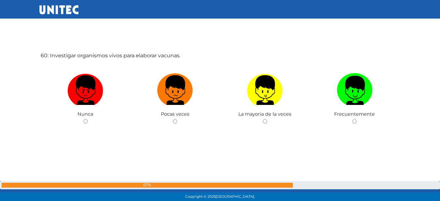
scroll to position [11878, 0]
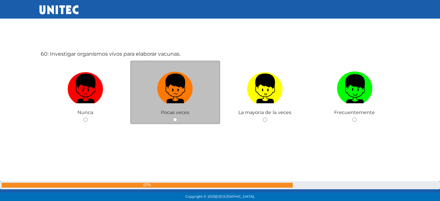
click at [209, 84] on label at bounding box center [175, 89] width 90 height 40
click at [177, 117] on input "radio" at bounding box center [175, 119] width 4 height 4
radio input "true"
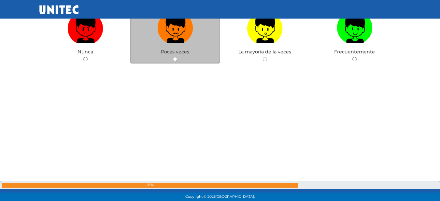
scroll to position [12144, 0]
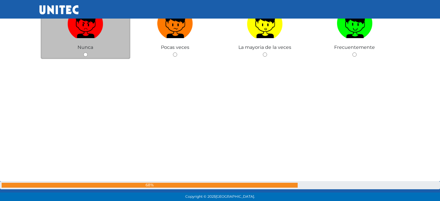
click at [97, 52] on div "Nunca" at bounding box center [86, 26] width 90 height 63
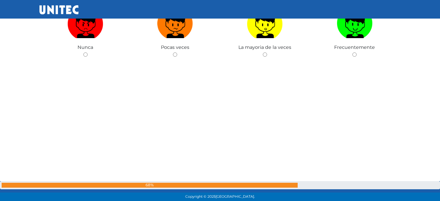
click at [80, 60] on div "61: Lograr que la personas colaboren con una fundación. Nunca Pocas veces La ma…" at bounding box center [219, 35] width 361 height 201
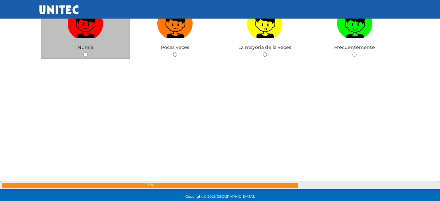
click at [85, 54] on input "radio" at bounding box center [85, 54] width 4 height 4
radio input "true"
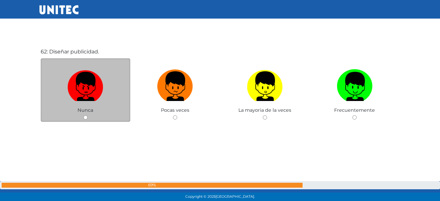
scroll to position [12283, 0]
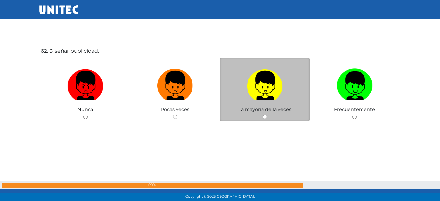
click at [251, 92] on img at bounding box center [265, 83] width 36 height 34
click at [263, 115] on input "radio" at bounding box center [265, 117] width 4 height 4
radio input "true"
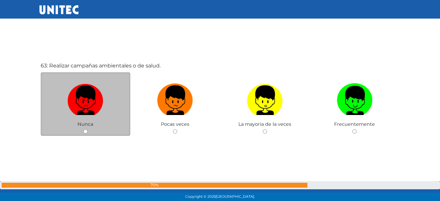
scroll to position [12478, 0]
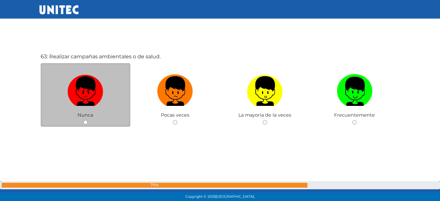
click at [114, 101] on label at bounding box center [86, 91] width 90 height 40
click at [88, 120] on input "radio" at bounding box center [85, 122] width 4 height 4
radio input "true"
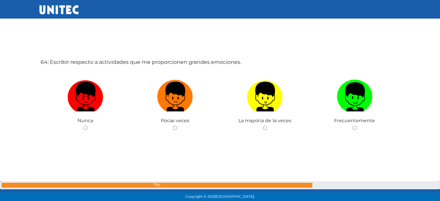
scroll to position [12666, 0]
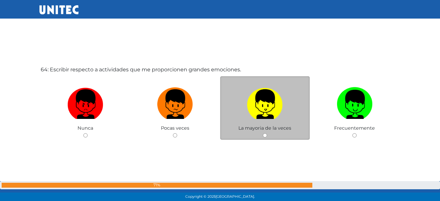
click at [281, 107] on img at bounding box center [265, 102] width 36 height 34
click at [267, 133] on input "radio" at bounding box center [265, 135] width 4 height 4
radio input "true"
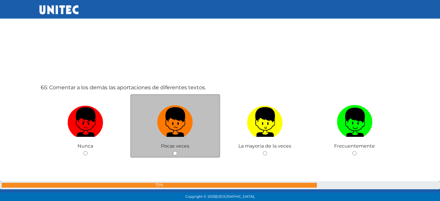
scroll to position [12860, 0]
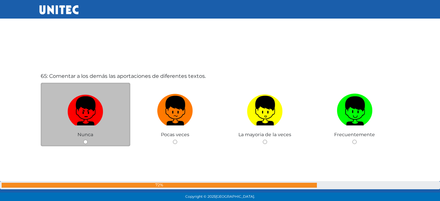
click at [98, 117] on img at bounding box center [85, 108] width 36 height 34
click at [88, 140] on input "radio" at bounding box center [85, 142] width 4 height 4
radio input "true"
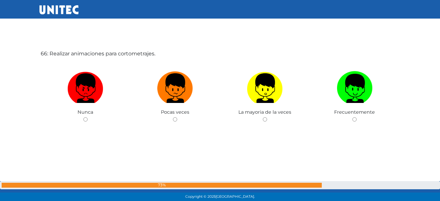
scroll to position [13089, 0]
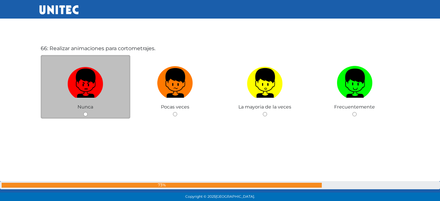
click at [99, 76] on img at bounding box center [85, 80] width 36 height 34
click at [88, 112] on input "radio" at bounding box center [85, 114] width 4 height 4
radio input "true"
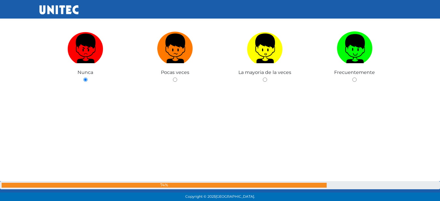
scroll to position [13253, 0]
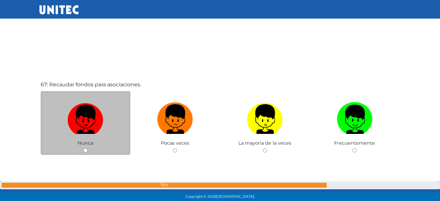
click at [79, 117] on img at bounding box center [85, 117] width 36 height 34
click at [83, 148] on input "radio" at bounding box center [85, 150] width 4 height 4
radio input "true"
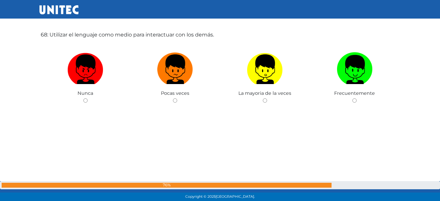
scroll to position [13515, 0]
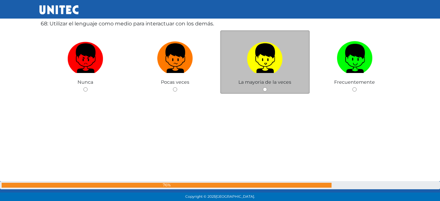
click at [263, 63] on img at bounding box center [265, 56] width 36 height 34
click at [263, 87] on input "radio" at bounding box center [265, 89] width 4 height 4
radio input "true"
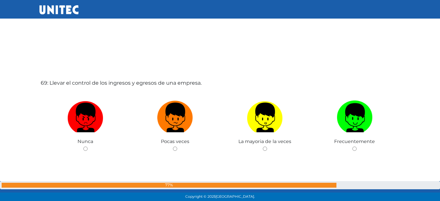
scroll to position [13668, 0]
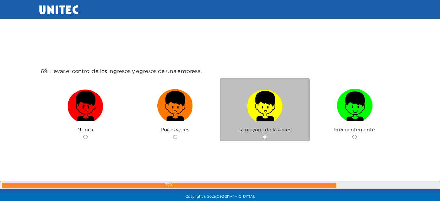
click at [264, 99] on img at bounding box center [265, 103] width 36 height 34
click at [264, 135] on input "radio" at bounding box center [265, 137] width 4 height 4
radio input "true"
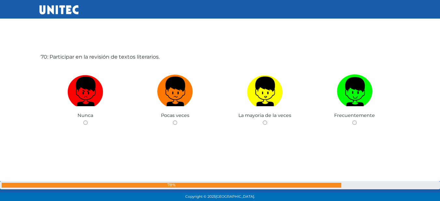
scroll to position [13886, 0]
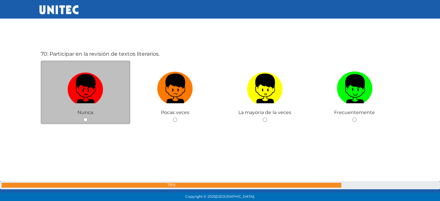
click at [103, 90] on img at bounding box center [85, 86] width 36 height 34
click at [88, 117] on input "radio" at bounding box center [85, 119] width 4 height 4
radio input "true"
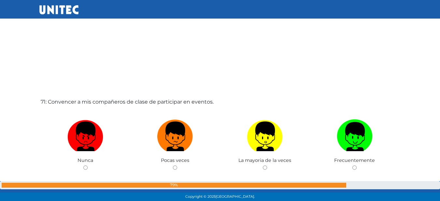
scroll to position [14050, 0]
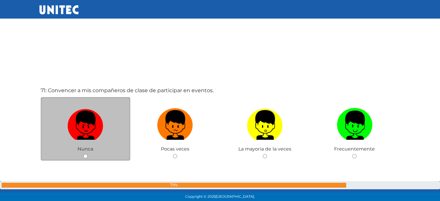
click at [79, 125] on img at bounding box center [85, 122] width 36 height 34
click at [83, 154] on input "radio" at bounding box center [85, 156] width 4 height 4
radio input "true"
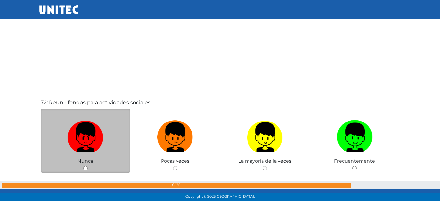
scroll to position [14245, 0]
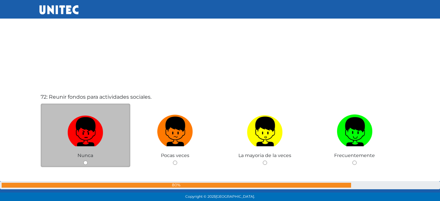
click at [85, 128] on img at bounding box center [85, 129] width 36 height 34
click at [85, 160] on input "radio" at bounding box center [85, 162] width 4 height 4
radio input "true"
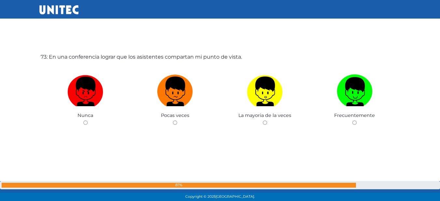
scroll to position [14510, 0]
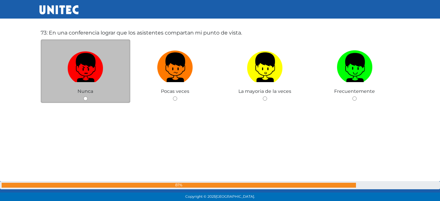
click at [97, 74] on img at bounding box center [85, 65] width 36 height 34
click at [88, 96] on input "radio" at bounding box center [85, 98] width 4 height 4
radio input "true"
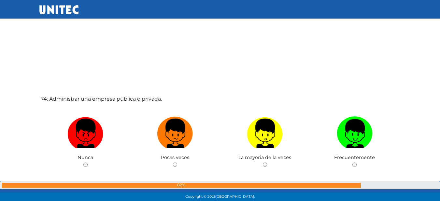
scroll to position [14675, 0]
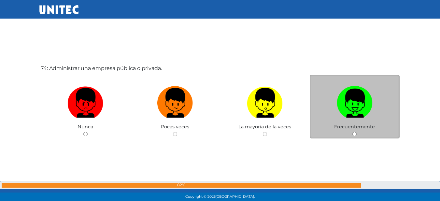
click at [349, 94] on img at bounding box center [354, 100] width 36 height 34
click at [352, 132] on input "radio" at bounding box center [354, 134] width 4 height 4
radio input "true"
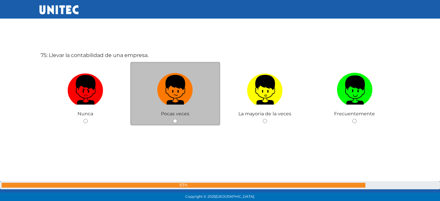
scroll to position [14890, 0]
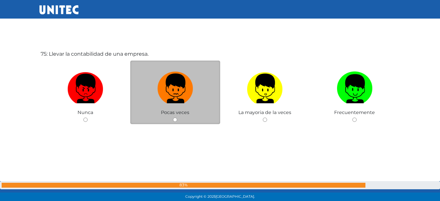
click at [172, 90] on img at bounding box center [175, 86] width 36 height 34
click at [173, 117] on input "radio" at bounding box center [175, 119] width 4 height 4
radio input "true"
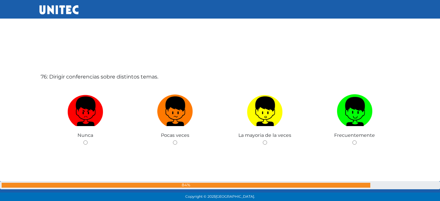
scroll to position [15087, 0]
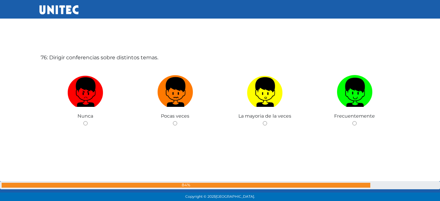
click at [172, 90] on img at bounding box center [175, 90] width 36 height 34
click at [173, 121] on input "radio" at bounding box center [175, 123] width 4 height 4
radio input "true"
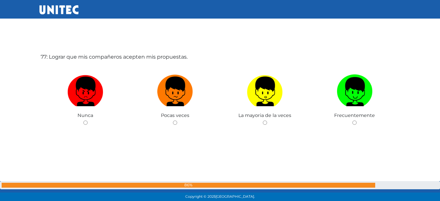
scroll to position [15292, 0]
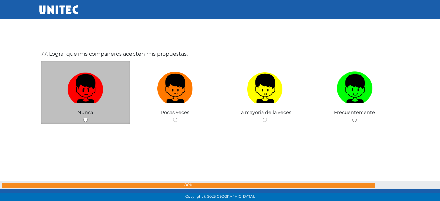
click at [91, 95] on img at bounding box center [85, 86] width 36 height 34
click at [88, 117] on input "radio" at bounding box center [85, 119] width 4 height 4
radio input "true"
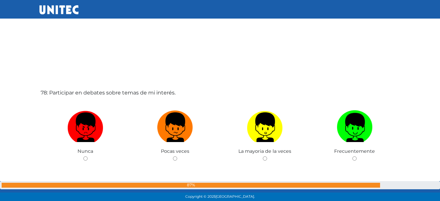
scroll to position [15456, 0]
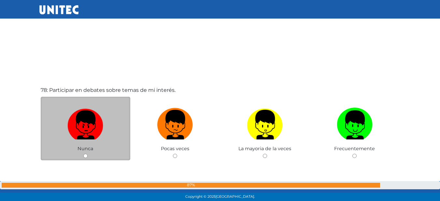
click at [81, 122] on img at bounding box center [85, 122] width 36 height 34
click at [83, 154] on input "radio" at bounding box center [85, 156] width 4 height 4
radio input "true"
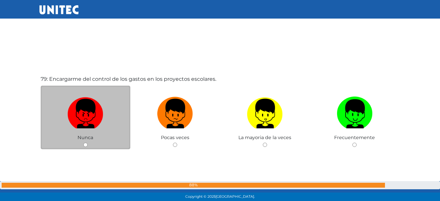
scroll to position [15672, 0]
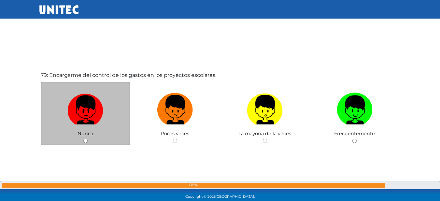
click at [84, 103] on img at bounding box center [85, 107] width 36 height 34
click at [84, 139] on input "radio" at bounding box center [85, 141] width 4 height 4
radio input "true"
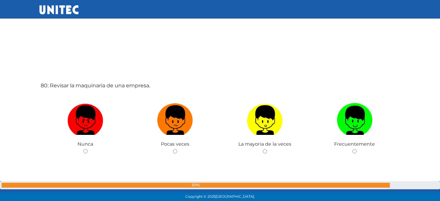
scroll to position [15865, 0]
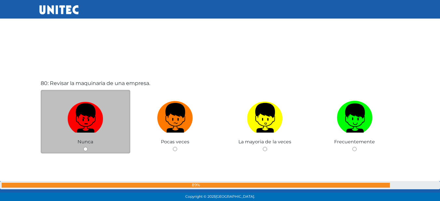
click at [95, 106] on img at bounding box center [85, 115] width 36 height 34
click at [88, 147] on input "radio" at bounding box center [85, 149] width 4 height 4
radio input "true"
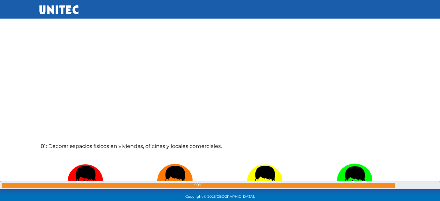
scroll to position [15932, 0]
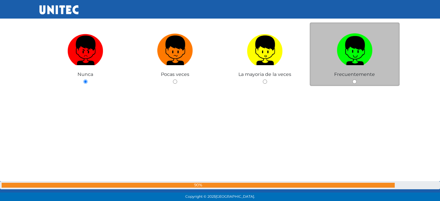
drag, startPoint x: 381, startPoint y: 60, endPoint x: 364, endPoint y: 59, distance: 16.3
click at [381, 60] on label at bounding box center [354, 51] width 90 height 40
click at [356, 79] on input "radio" at bounding box center [354, 81] width 4 height 4
radio input "true"
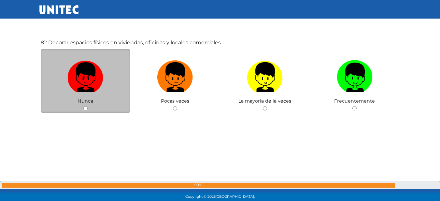
scroll to position [16095, 0]
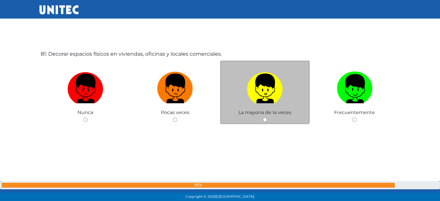
click at [267, 87] on img at bounding box center [265, 86] width 36 height 34
click at [267, 117] on input "radio" at bounding box center [265, 119] width 4 height 4
radio input "true"
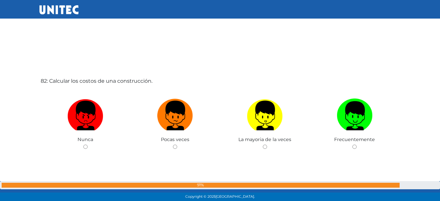
scroll to position [16283, 0]
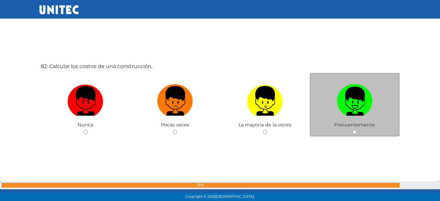
click at [345, 103] on img at bounding box center [354, 98] width 36 height 34
click at [352, 130] on input "radio" at bounding box center [354, 132] width 4 height 4
radio input "true"
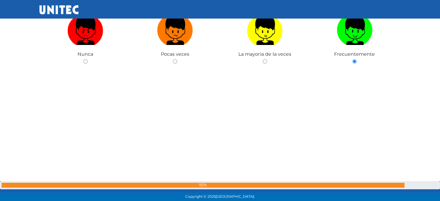
scroll to position [16297, 0]
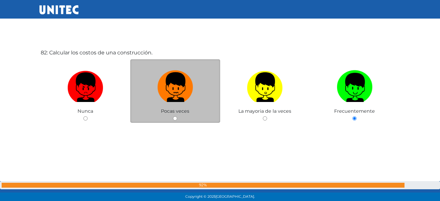
click at [170, 96] on img at bounding box center [175, 85] width 36 height 34
click at [173, 116] on input "radio" at bounding box center [175, 118] width 4 height 4
radio input "true"
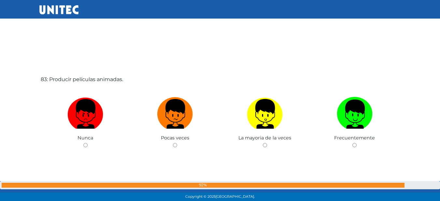
scroll to position [16459, 0]
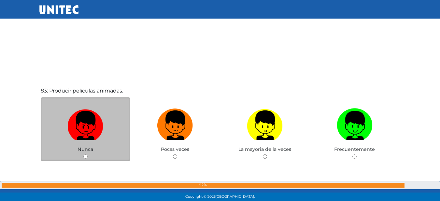
click at [96, 124] on img at bounding box center [85, 123] width 36 height 34
click at [88, 154] on input "radio" at bounding box center [85, 156] width 4 height 4
radio input "true"
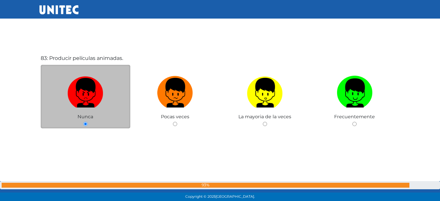
drag, startPoint x: 101, startPoint y: 122, endPoint x: 107, endPoint y: 123, distance: 6.3
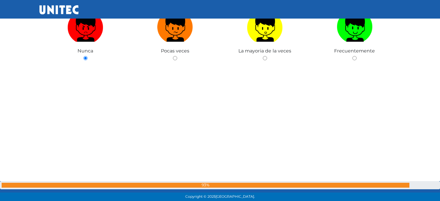
drag, startPoint x: 107, startPoint y: 123, endPoint x: 50, endPoint y: 129, distance: 57.6
click at [49, 129] on div "83: Producir películas animadas. Nunca Pocas veces La mayoria de la veces Frecu…" at bounding box center [219, 38] width 361 height 201
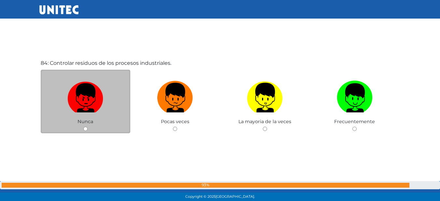
click at [83, 100] on img at bounding box center [85, 95] width 36 height 34
click at [83, 127] on input "radio" at bounding box center [85, 129] width 4 height 4
radio input "true"
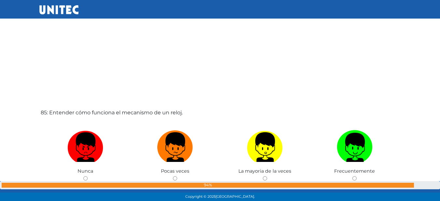
scroll to position [16850, 0]
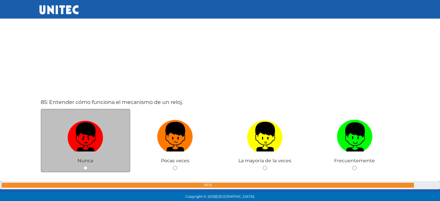
click at [84, 138] on img at bounding box center [85, 134] width 36 height 34
click at [84, 166] on input "radio" at bounding box center [85, 168] width 4 height 4
radio input "true"
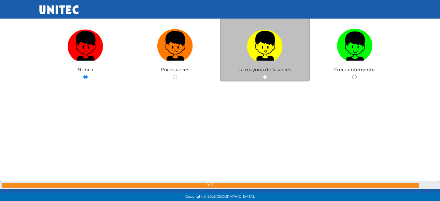
click at [252, 46] on img at bounding box center [265, 43] width 36 height 34
click at [263, 75] on input "radio" at bounding box center [265, 77] width 4 height 4
radio input "true"
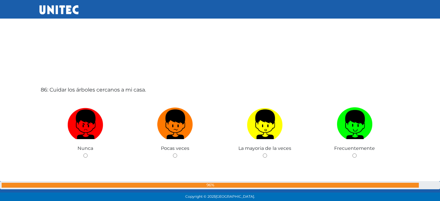
scroll to position [17074, 0]
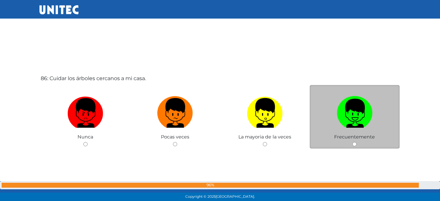
click at [362, 105] on img at bounding box center [354, 110] width 36 height 34
click at [356, 142] on input "radio" at bounding box center [354, 144] width 4 height 4
radio input "true"
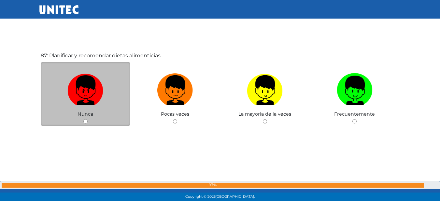
scroll to position [17299, 0]
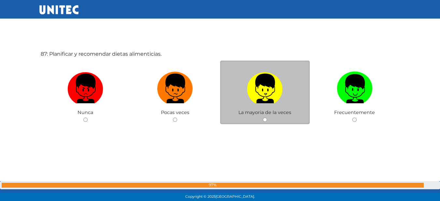
click at [258, 88] on img at bounding box center [265, 86] width 36 height 34
click at [263, 117] on input "radio" at bounding box center [265, 119] width 4 height 4
radio input "true"
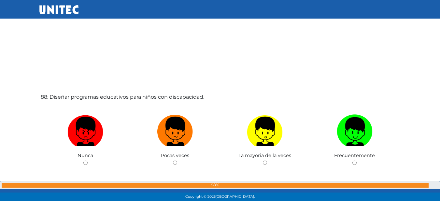
scroll to position [17464, 0]
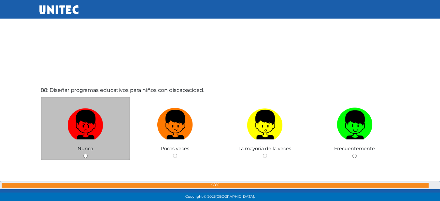
click at [58, 147] on div "Nunca" at bounding box center [86, 128] width 90 height 63
click at [90, 126] on img at bounding box center [85, 122] width 36 height 34
click at [88, 154] on input "radio" at bounding box center [85, 156] width 4 height 4
radio input "true"
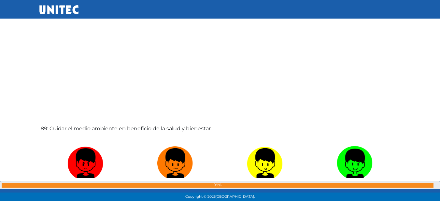
scroll to position [17679, 0]
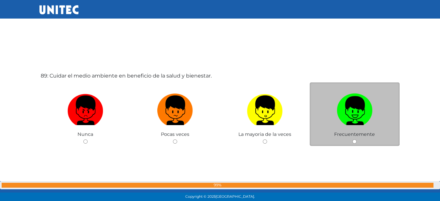
click at [349, 103] on img at bounding box center [354, 108] width 36 height 34
click at [352, 139] on input "radio" at bounding box center [354, 141] width 4 height 4
radio input "true"
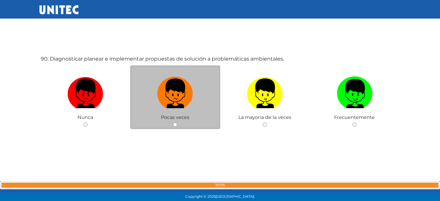
scroll to position [17899, 0]
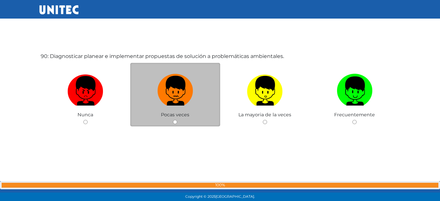
click at [170, 89] on img at bounding box center [175, 88] width 36 height 34
click at [173, 120] on input "radio" at bounding box center [175, 122] width 4 height 4
radio input "true"
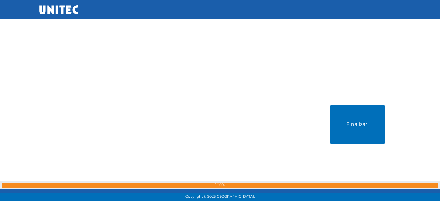
scroll to position [18095, 0]
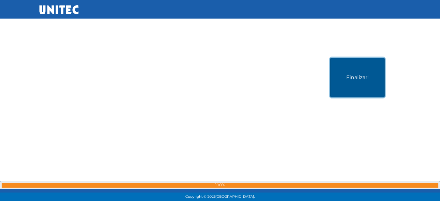
click at [353, 81] on button "Finalizar!" at bounding box center [357, 78] width 54 height 40
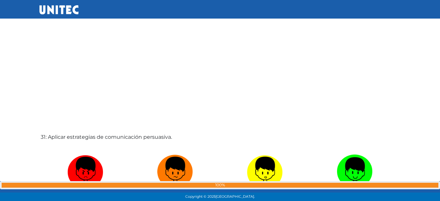
scroll to position [6032, 0]
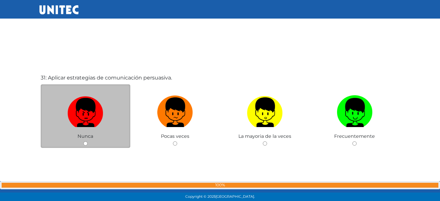
click at [80, 116] on img at bounding box center [85, 110] width 36 height 34
click at [83, 141] on input "radio" at bounding box center [85, 143] width 4 height 4
radio input "true"
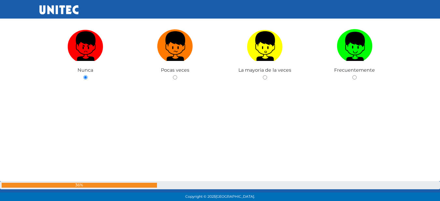
scroll to position [6215, 0]
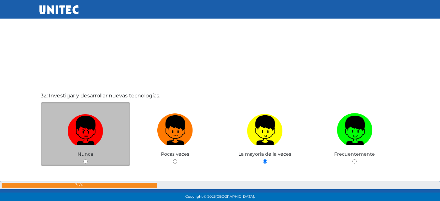
click at [87, 126] on img at bounding box center [85, 128] width 36 height 34
click at [87, 159] on input "radio" at bounding box center [85, 161] width 4 height 4
radio input "true"
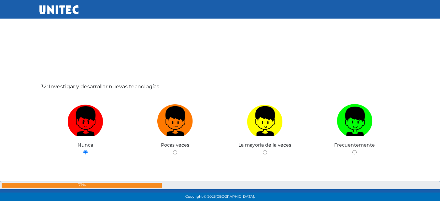
scroll to position [6199, 0]
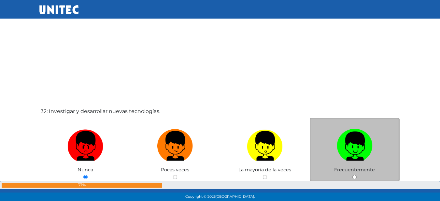
click at [335, 139] on label at bounding box center [354, 146] width 90 height 40
click at [352, 175] on input "radio" at bounding box center [354, 177] width 4 height 4
radio input "true"
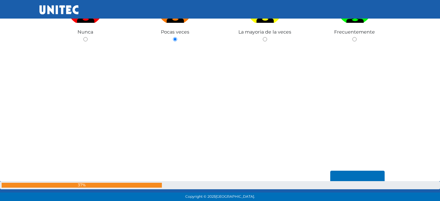
scroll to position [18115, 0]
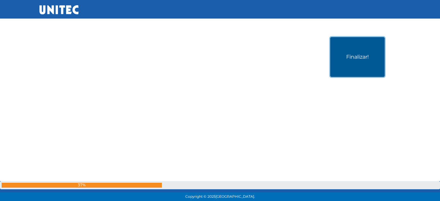
click at [350, 68] on button "Finalizar!" at bounding box center [357, 57] width 54 height 40
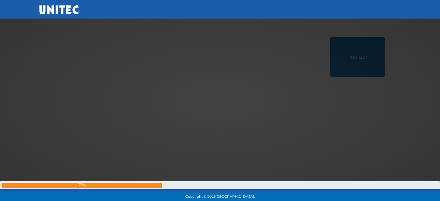
drag, startPoint x: 254, startPoint y: 69, endPoint x: 254, endPoint y: 78, distance: 9.5
click at [220, 101] on div at bounding box center [220, 101] width 0 height 0
drag, startPoint x: 221, startPoint y: 93, endPoint x: 213, endPoint y: 100, distance: 10.4
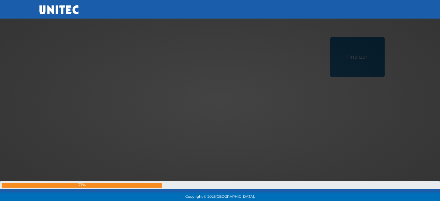
click at [220, 101] on div at bounding box center [220, 101] width 0 height 0
drag, startPoint x: 213, startPoint y: 100, endPoint x: 227, endPoint y: 96, distance: 14.1
click at [220, 101] on div at bounding box center [220, 101] width 0 height 0
drag, startPoint x: 227, startPoint y: 96, endPoint x: 190, endPoint y: 99, distance: 37.2
click at [220, 101] on div at bounding box center [220, 101] width 0 height 0
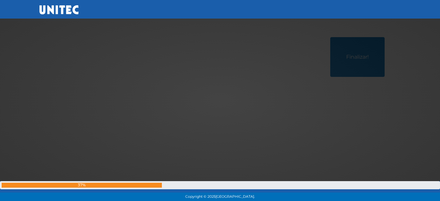
click at [220, 101] on div at bounding box center [220, 101] width 0 height 0
drag, startPoint x: 222, startPoint y: 93, endPoint x: 149, endPoint y: 88, distance: 73.0
click at [220, 101] on div at bounding box center [220, 101] width 0 height 0
drag, startPoint x: 141, startPoint y: 82, endPoint x: 173, endPoint y: 91, distance: 33.3
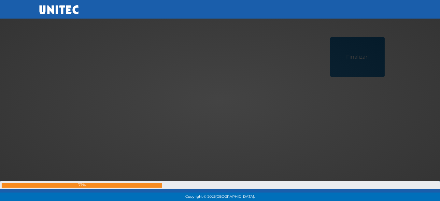
click at [220, 101] on div at bounding box center [220, 101] width 0 height 0
drag, startPoint x: 200, startPoint y: 110, endPoint x: 153, endPoint y: 104, distance: 47.8
click at [220, 101] on div at bounding box center [220, 101] width 0 height 0
drag, startPoint x: 103, startPoint y: 90, endPoint x: 140, endPoint y: 97, distance: 37.4
click at [220, 101] on div at bounding box center [220, 101] width 0 height 0
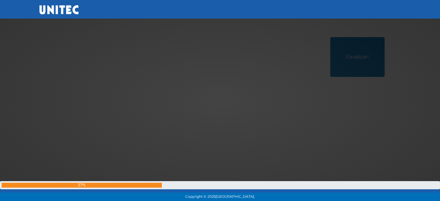
click at [220, 101] on div at bounding box center [220, 101] width 0 height 0
drag, startPoint x: 157, startPoint y: 104, endPoint x: 204, endPoint y: 97, distance: 48.1
click at [220, 101] on div at bounding box center [220, 101] width 0 height 0
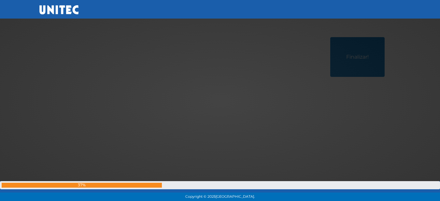
drag, startPoint x: 204, startPoint y: 96, endPoint x: 196, endPoint y: 98, distance: 8.6
click at [220, 101] on div at bounding box center [220, 101] width 0 height 0
drag, startPoint x: 221, startPoint y: 97, endPoint x: 223, endPoint y: 90, distance: 6.8
click at [220, 101] on div at bounding box center [220, 101] width 0 height 0
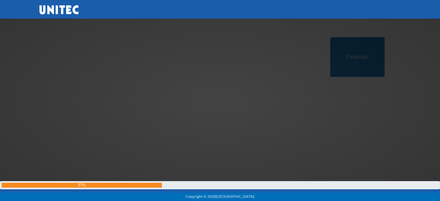
drag, startPoint x: 223, startPoint y: 90, endPoint x: 222, endPoint y: 100, distance: 9.5
click at [220, 101] on div at bounding box center [220, 101] width 0 height 0
drag, startPoint x: 222, startPoint y: 90, endPoint x: 219, endPoint y: 100, distance: 10.5
click at [220, 101] on div at bounding box center [220, 101] width 0 height 0
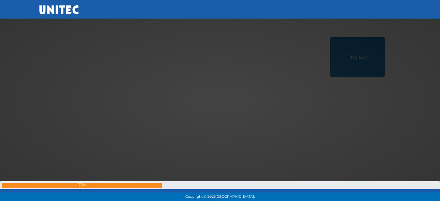
click at [220, 101] on div at bounding box center [220, 101] width 0 height 0
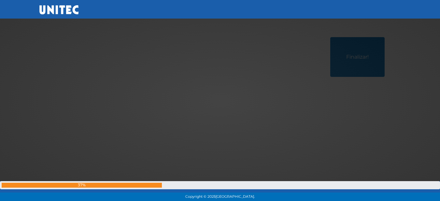
click at [220, 101] on div at bounding box center [220, 101] width 0 height 0
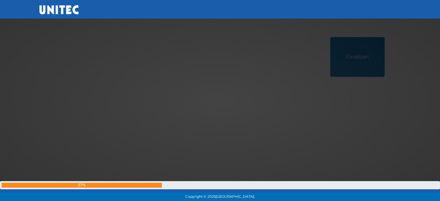
click at [220, 101] on div at bounding box center [220, 101] width 0 height 0
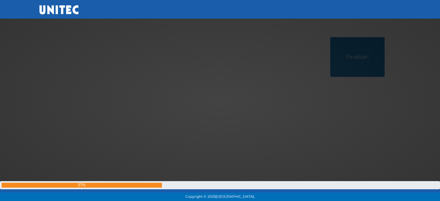
drag, startPoint x: 204, startPoint y: 96, endPoint x: 209, endPoint y: 96, distance: 5.5
click at [220, 101] on div at bounding box center [220, 101] width 0 height 0
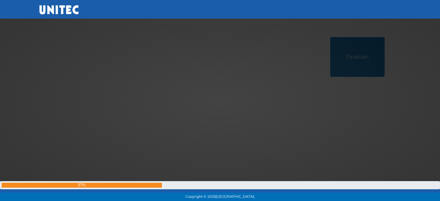
click at [220, 101] on div at bounding box center [220, 101] width 0 height 0
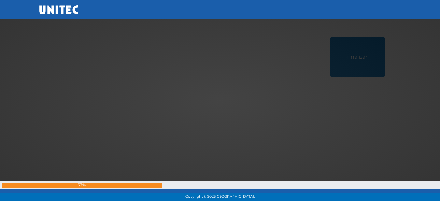
click at [220, 101] on div at bounding box center [220, 101] width 0 height 0
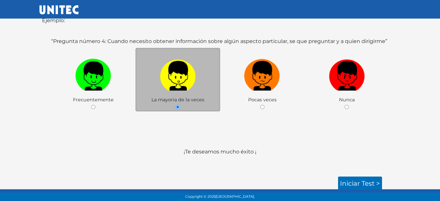
scroll to position [108, 0]
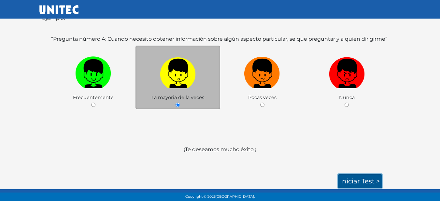
click at [365, 179] on link "Iniciar test >" at bounding box center [360, 181] width 44 height 14
